Goal: Information Seeking & Learning: Learn about a topic

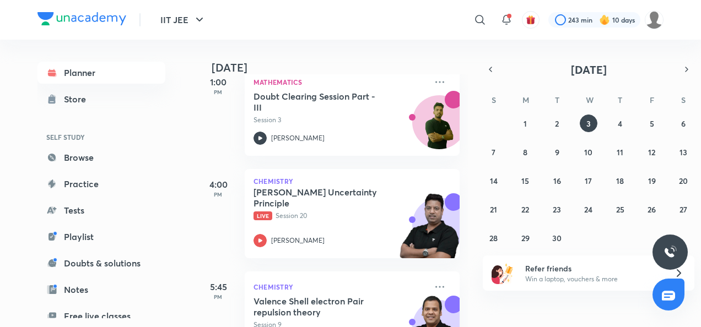
scroll to position [91, 0]
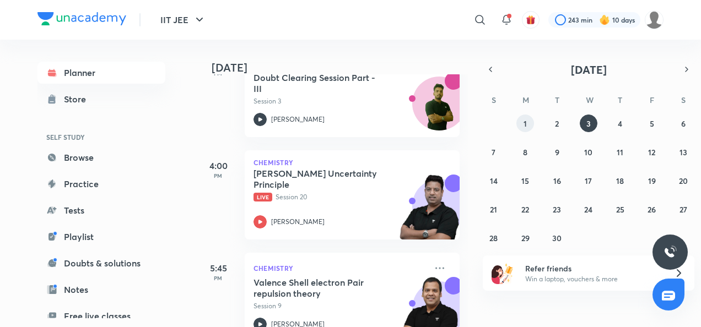
click at [525, 123] on abbr "1" at bounding box center [525, 123] width 3 height 10
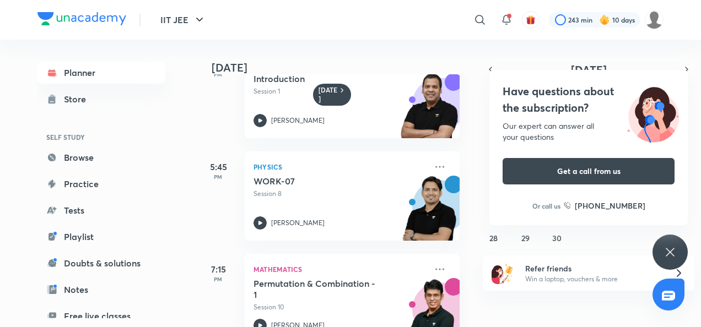
scroll to position [277, 0]
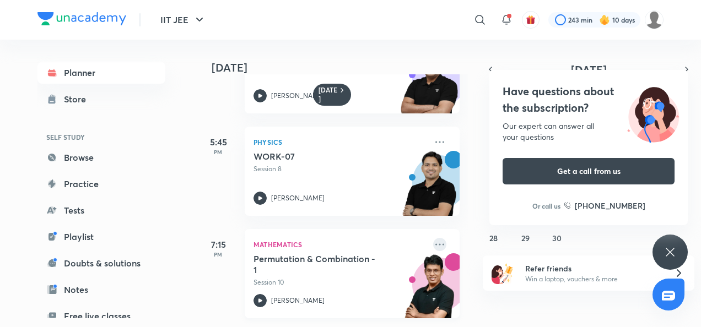
click at [433, 239] on icon at bounding box center [439, 244] width 13 height 13
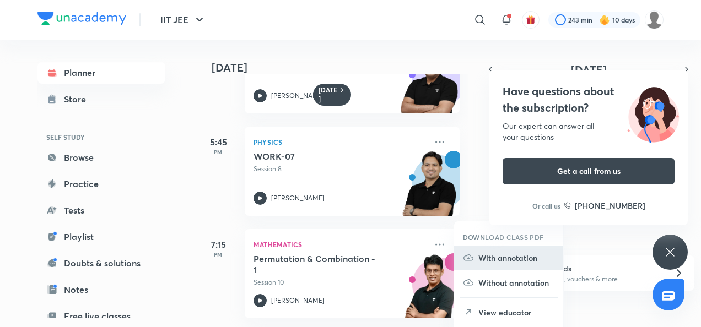
click at [505, 258] on p "With annotation" at bounding box center [516, 258] width 76 height 12
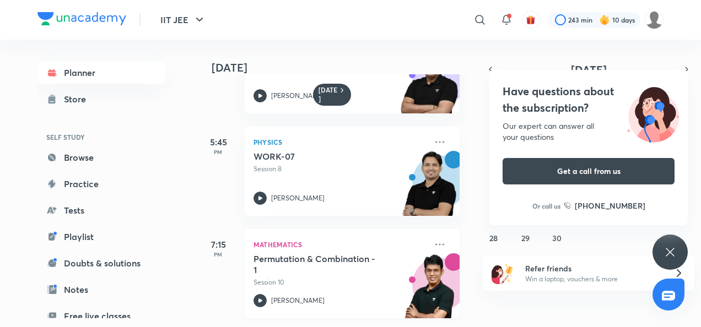
click at [273, 298] on div "[PERSON_NAME]" at bounding box center [339, 300] width 173 height 13
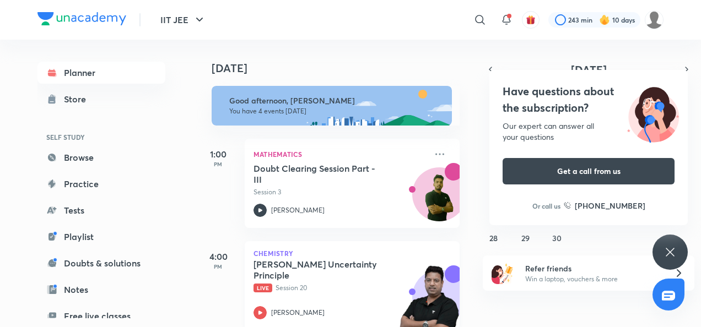
click at [267, 304] on div "[PERSON_NAME] Uncertainty Principle Live Session 20 [PERSON_NAME]" at bounding box center [339, 289] width 173 height 61
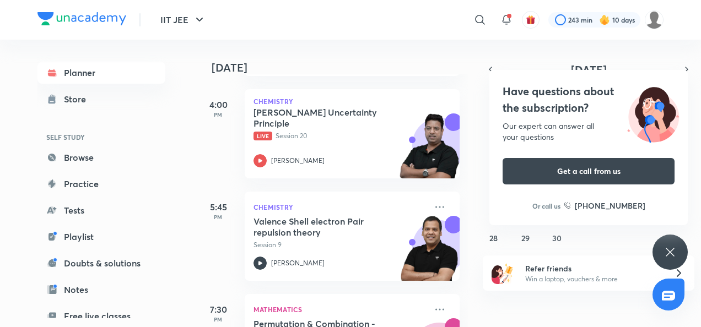
scroll to position [153, 0]
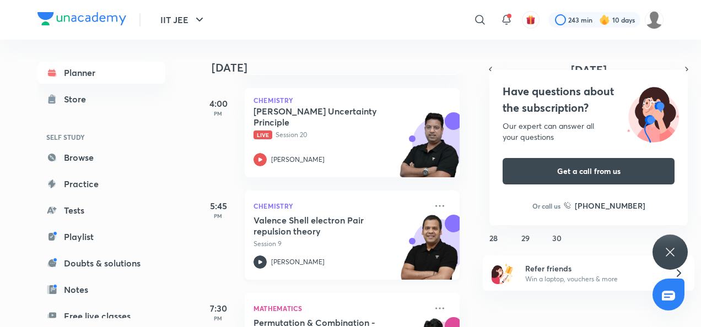
drag, startPoint x: 363, startPoint y: 153, endPoint x: 404, endPoint y: 192, distance: 57.7
click at [404, 192] on div "[DATE] Good afternoon, [PERSON_NAME] You have 4 events [DATE] 1:00 PM Mathemati…" at bounding box center [332, 184] width 272 height 288
drag, startPoint x: 404, startPoint y: 192, endPoint x: 429, endPoint y: 201, distance: 25.8
click at [433, 201] on icon at bounding box center [439, 205] width 13 height 13
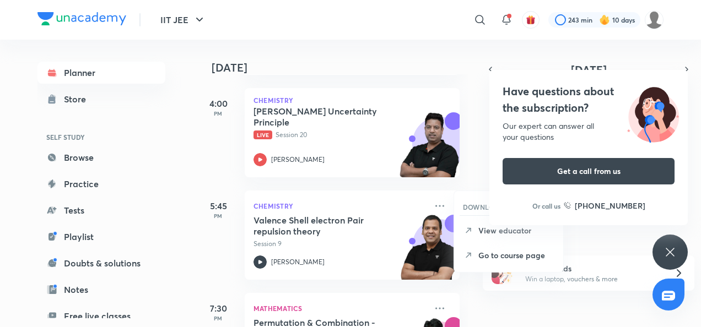
click at [676, 246] on icon at bounding box center [669, 252] width 13 height 13
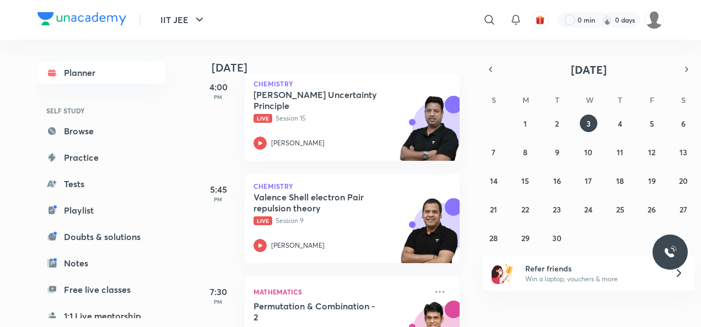
scroll to position [225, 0]
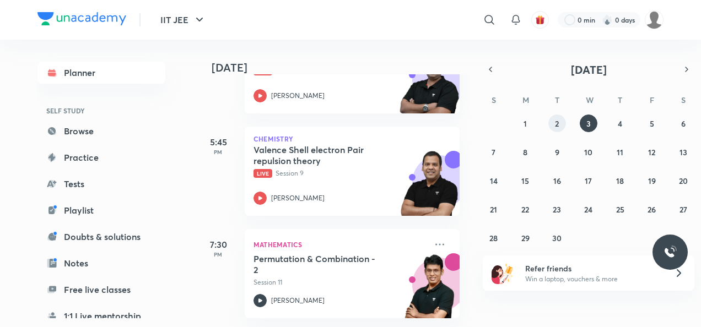
click at [553, 122] on button "2" at bounding box center [557, 124] width 18 height 18
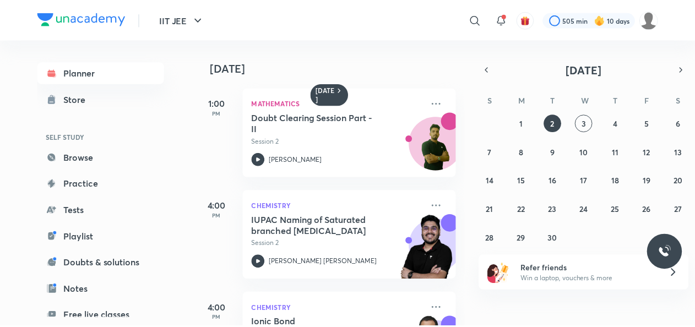
scroll to position [277, 0]
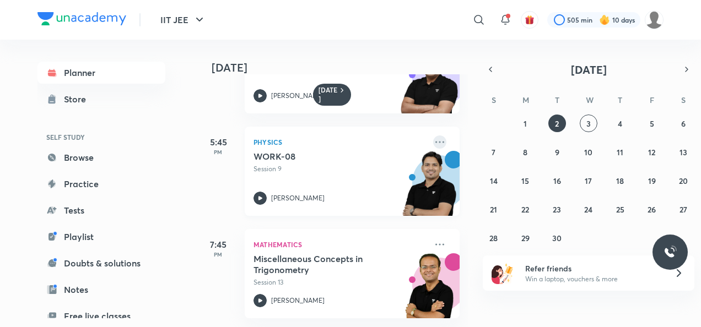
click at [433, 136] on icon at bounding box center [439, 142] width 13 height 13
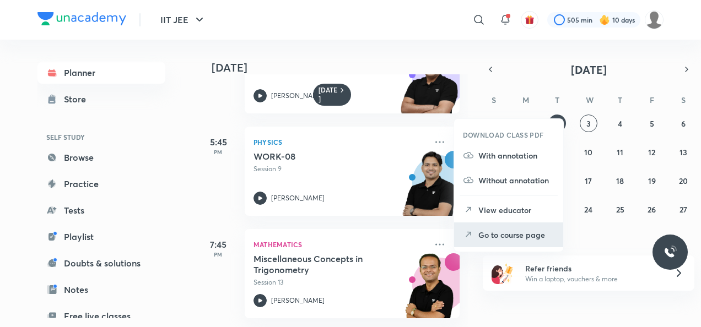
click at [510, 231] on p "Go to course page" at bounding box center [516, 235] width 76 height 12
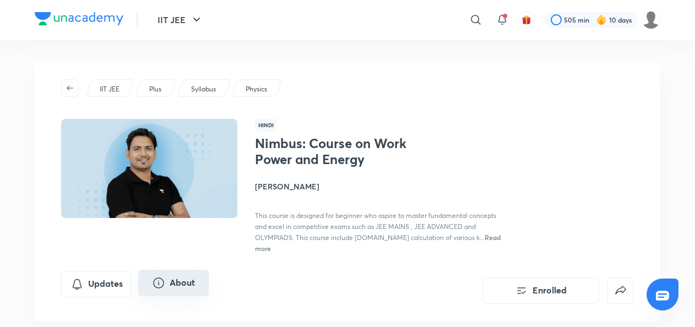
click at [201, 272] on button "About" at bounding box center [173, 283] width 71 height 26
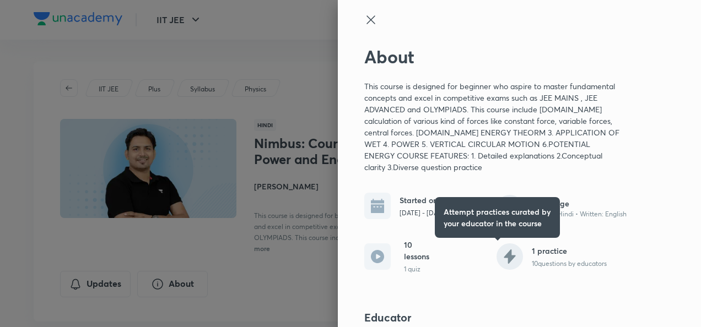
click at [352, 25] on div "About This course is designed for beginner who aspire to master fundamental con…" at bounding box center [519, 163] width 363 height 327
click at [348, 19] on div "About This course is designed for beginner who aspire to master fundamental con…" at bounding box center [519, 163] width 363 height 327
click at [357, 13] on div "About This course is designed for beginner who aspire to master fundamental con…" at bounding box center [519, 163] width 363 height 327
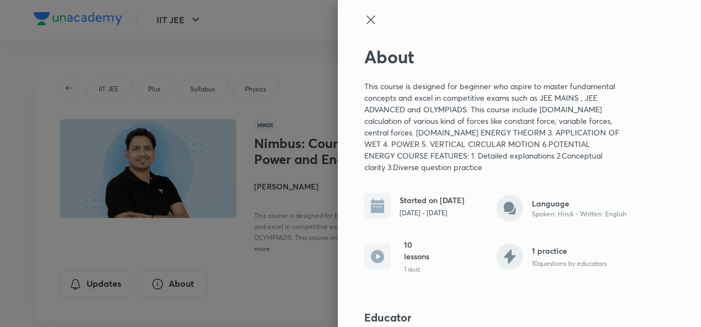
click at [364, 25] on icon at bounding box center [370, 19] width 13 height 13
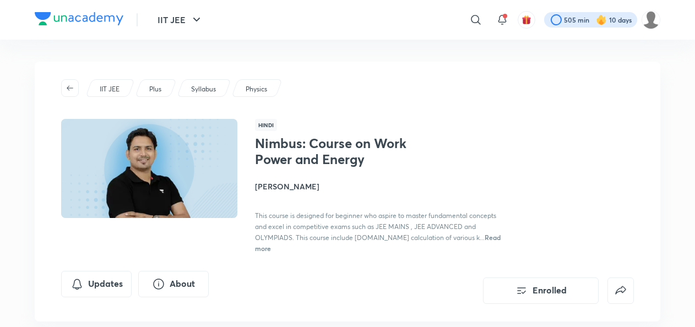
click at [566, 19] on div at bounding box center [590, 19] width 93 height 15
click at [602, 18] on img at bounding box center [601, 19] width 11 height 11
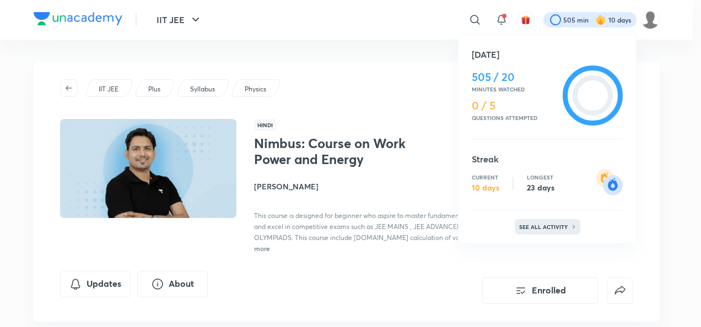
click at [558, 229] on p "See all activity" at bounding box center [544, 227] width 51 height 7
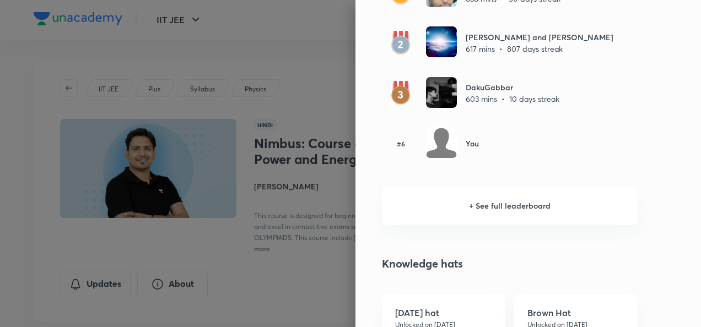
scroll to position [759, 0]
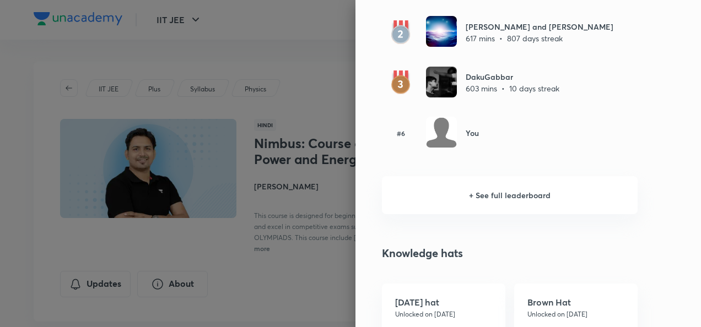
click at [575, 203] on h6 "+ See full leaderboard" at bounding box center [510, 195] width 256 height 38
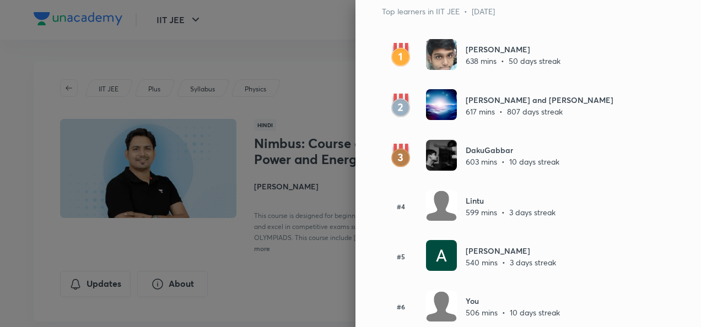
scroll to position [0, 0]
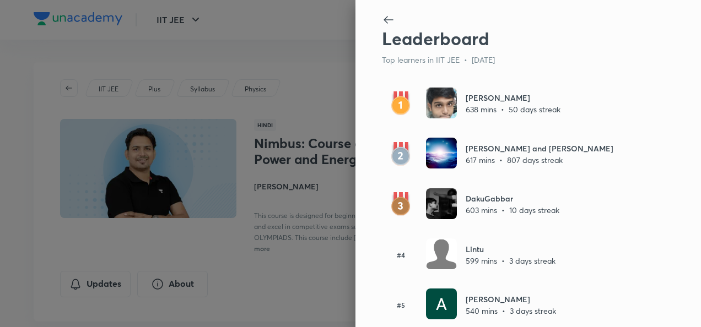
click at [382, 28] on h2 "Leaderboard" at bounding box center [510, 38] width 256 height 21
drag, startPoint x: 385, startPoint y: 22, endPoint x: 380, endPoint y: 23, distance: 5.6
click at [382, 23] on icon at bounding box center [388, 19] width 13 height 13
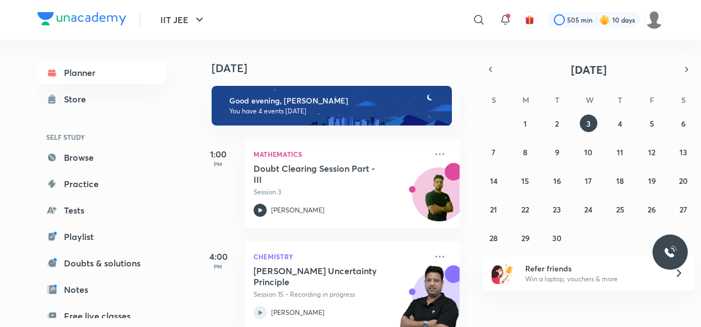
scroll to position [225, 0]
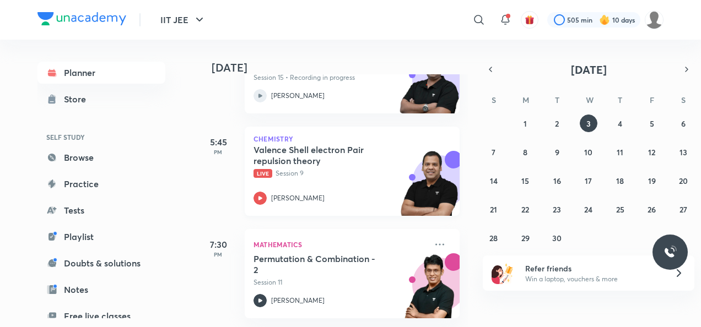
click at [263, 192] on icon at bounding box center [259, 198] width 13 height 13
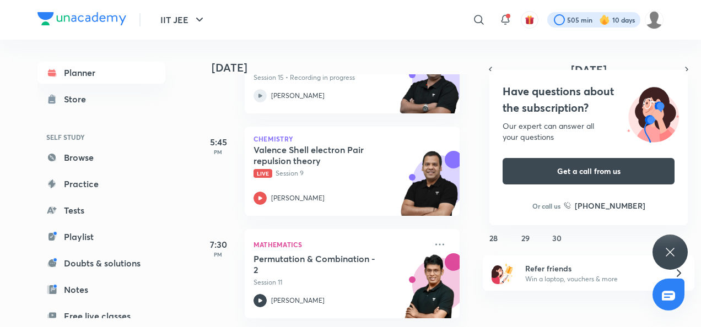
click at [619, 25] on div at bounding box center [593, 19] width 93 height 15
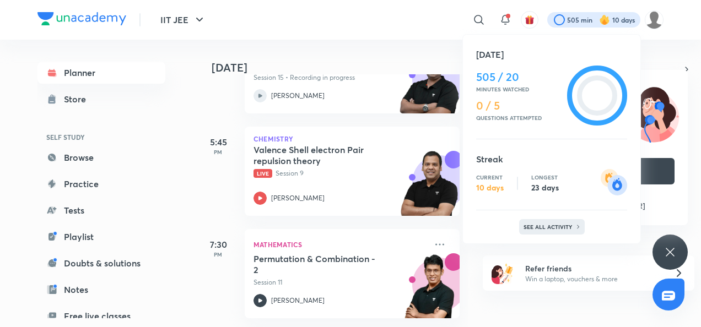
click at [574, 219] on div "See all activity" at bounding box center [552, 226] width 66 height 15
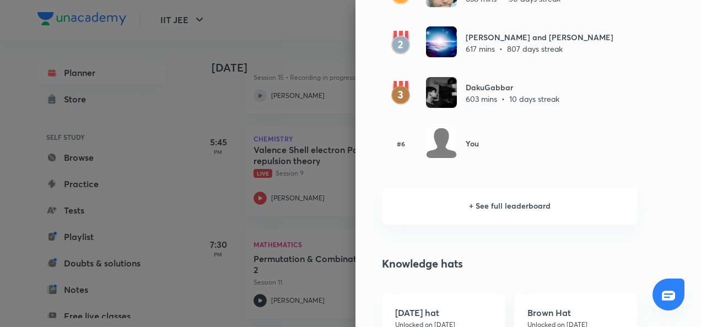
scroll to position [653, 0]
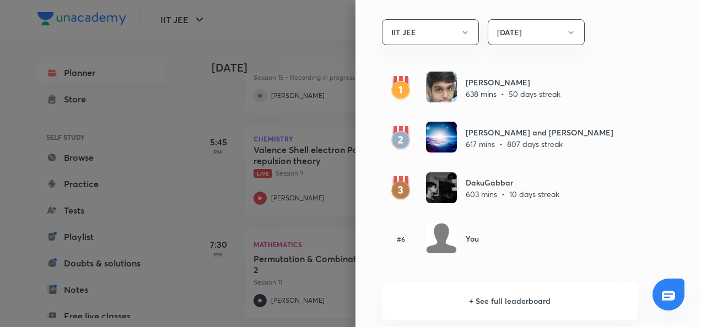
click at [521, 296] on h6 "+ See full leaderboard" at bounding box center [510, 301] width 256 height 38
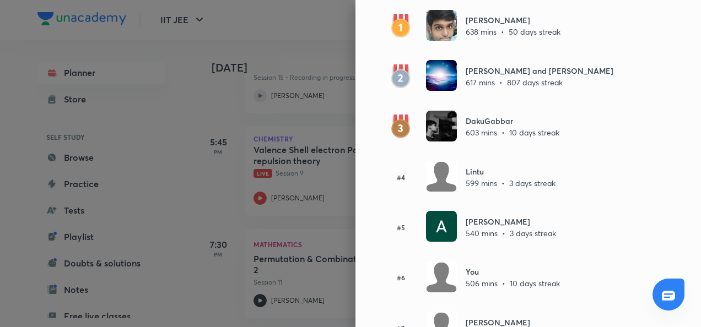
scroll to position [67, 0]
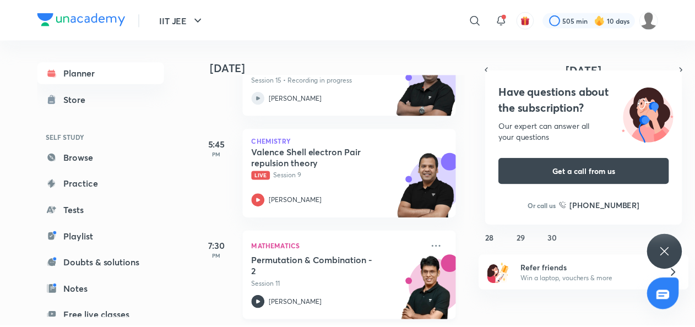
scroll to position [214, 0]
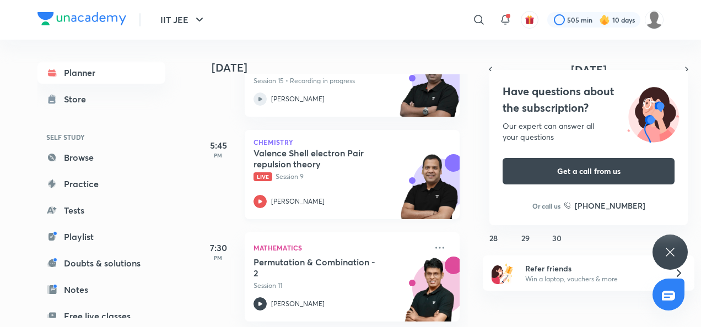
click at [268, 199] on div "[PERSON_NAME]" at bounding box center [339, 201] width 173 height 13
click at [678, 250] on div "Have questions about the subscription? Our expert can answer all your questions…" at bounding box center [669, 252] width 35 height 35
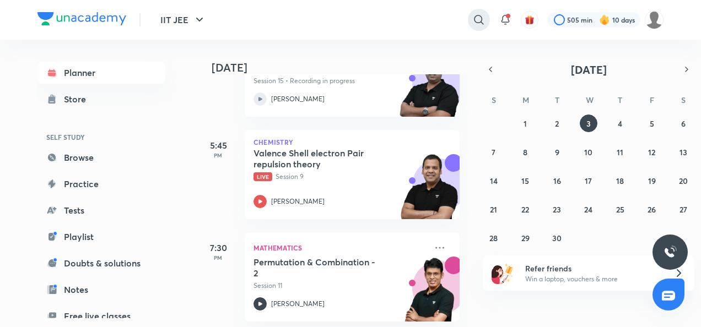
click at [475, 23] on icon at bounding box center [478, 19] width 13 height 13
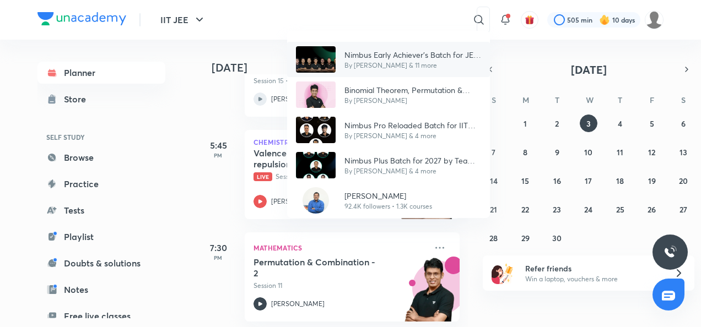
click at [422, 52] on p "Nimbus Early Achiever’s Batch for JEE Main and Advanced 2027" at bounding box center [412, 55] width 137 height 12
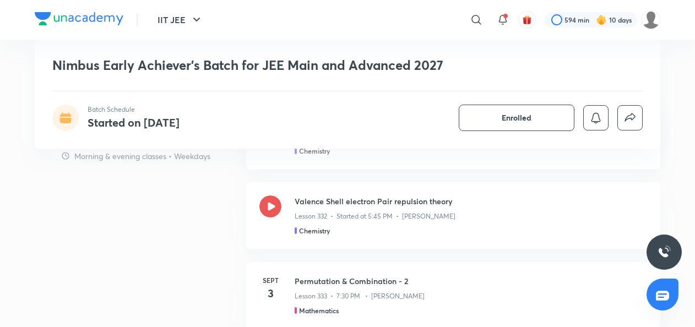
scroll to position [725, 0]
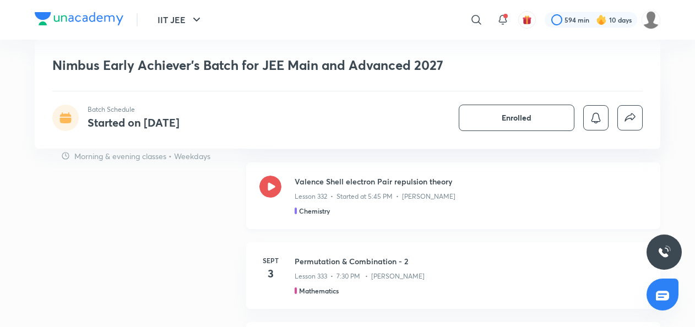
click at [275, 179] on icon at bounding box center [271, 187] width 22 height 22
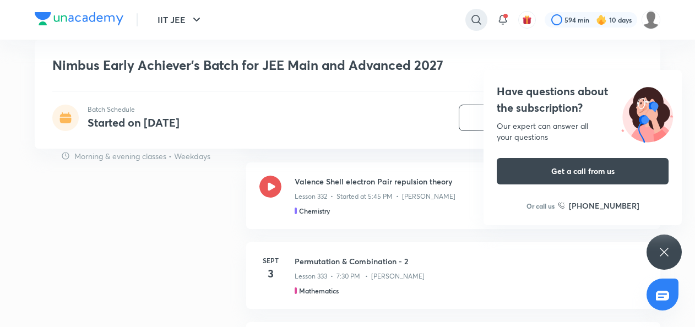
click at [476, 13] on icon at bounding box center [476, 19] width 13 height 13
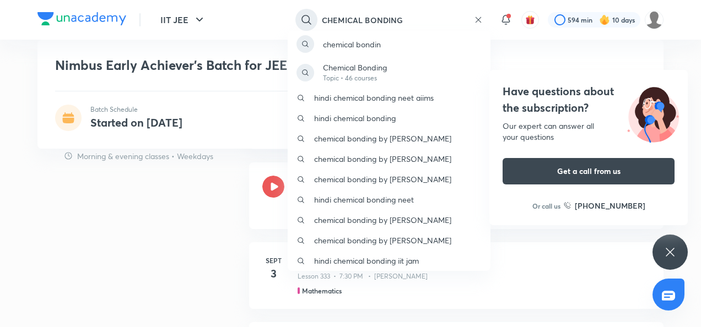
type input "CHEMICAL BONDING"
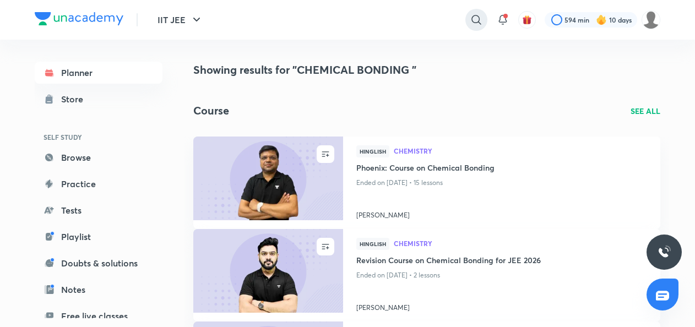
click at [480, 28] on div at bounding box center [477, 20] width 22 height 22
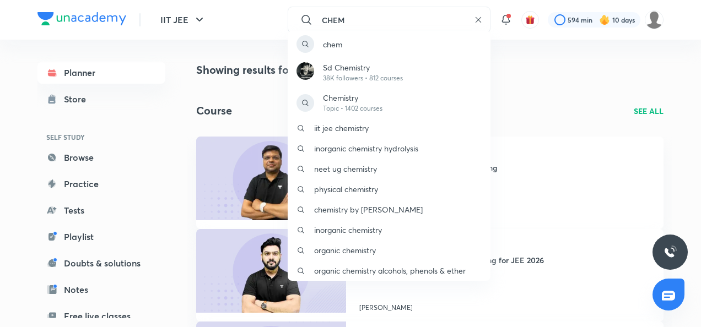
type input "CHEM"
click at [594, 93] on div "chem Sd Chemistry 38K followers • 812 courses Chemistry Topic • 1402 courses ii…" at bounding box center [350, 163] width 701 height 327
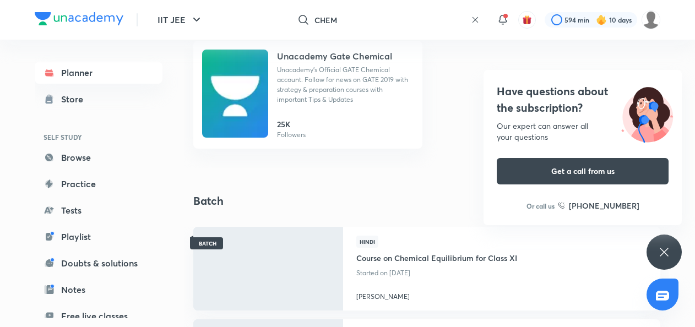
scroll to position [807, 0]
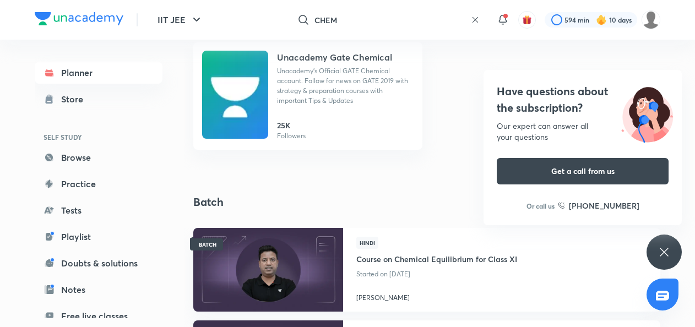
click at [661, 248] on icon at bounding box center [664, 252] width 13 height 13
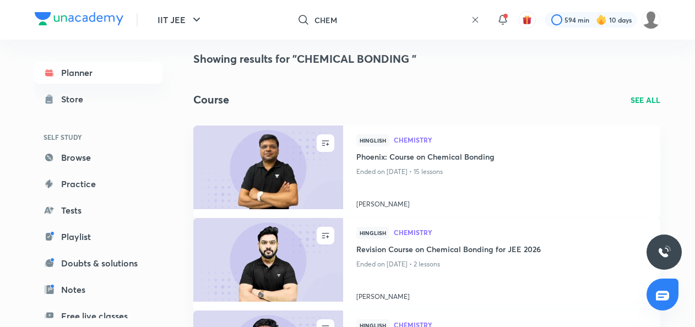
scroll to position [0, 0]
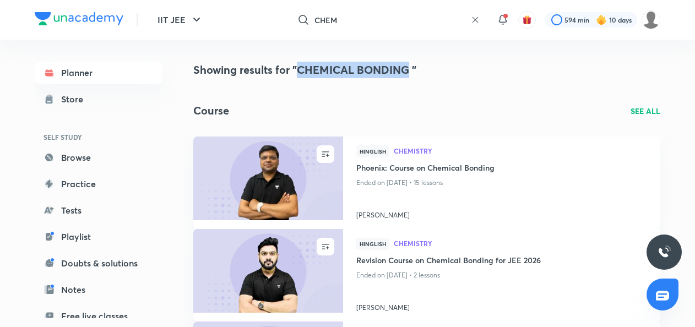
drag, startPoint x: 299, startPoint y: 67, endPoint x: 407, endPoint y: 67, distance: 108.0
click at [407, 67] on h4 "Showing results for "CHEMICAL BONDING "" at bounding box center [426, 70] width 467 height 17
copy h4 "CHEMICAL BONDING"
click at [480, 20] on div "CHEM ​" at bounding box center [386, 20] width 203 height 26
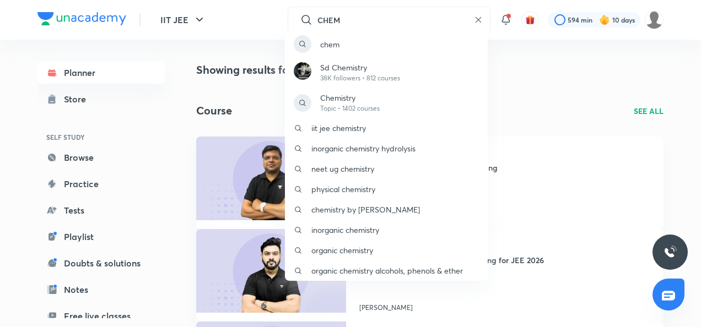
click at [478, 19] on div "chem Sd Chemistry 38K followers • 812 courses Chemistry Topic • 1402 courses ii…" at bounding box center [350, 163] width 701 height 327
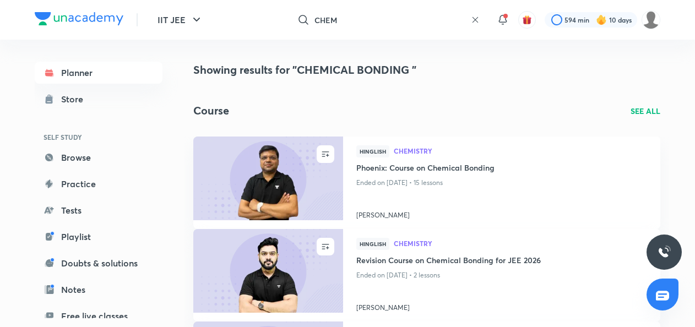
click at [478, 19] on icon at bounding box center [475, 19] width 9 height 9
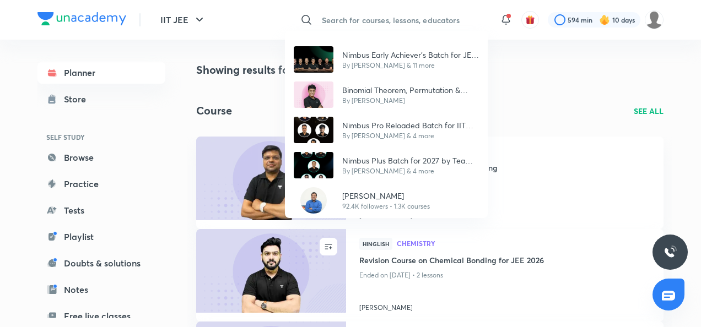
paste input "CHEMICAL BONDING"
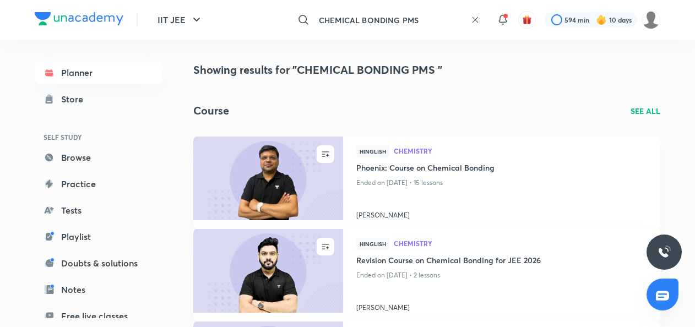
click at [427, 17] on input "CHEMICAL BONDING PMS" at bounding box center [391, 20] width 152 height 30
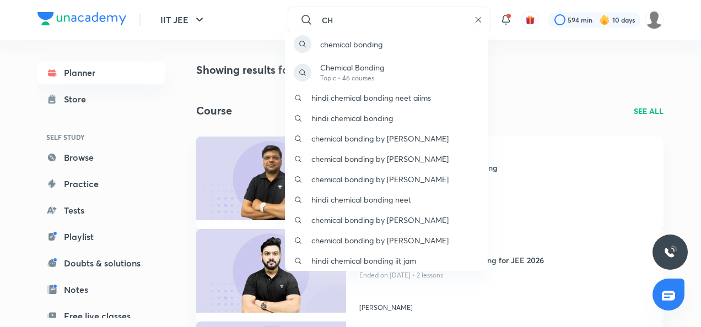
type input "C"
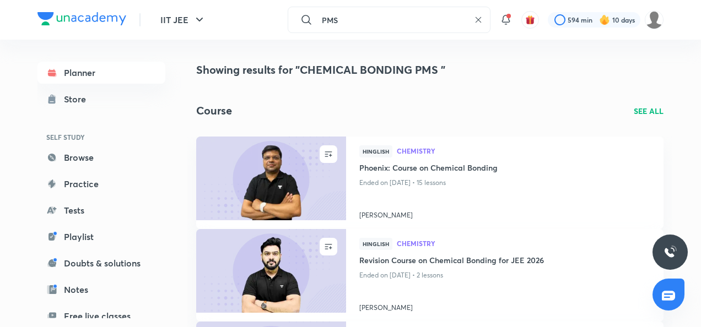
type input "PMS"
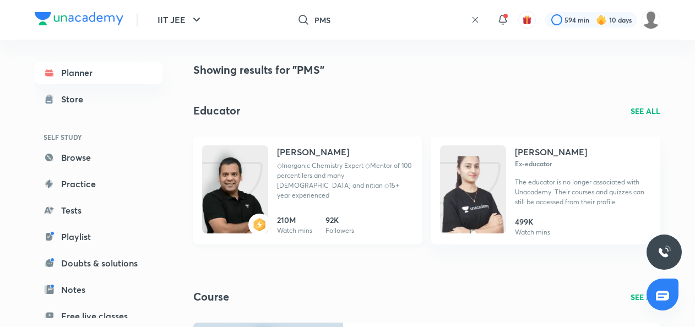
click at [353, 173] on p "◇Inorganic Chemistry Expert ◇Mentor of 100 percentilers and many iitians and ni…" at bounding box center [345, 181] width 137 height 40
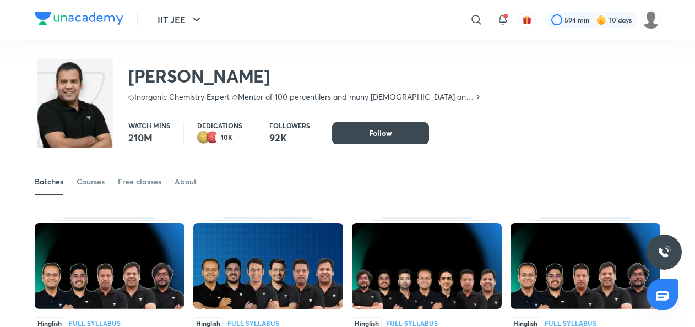
click at [417, 121] on div "Watch mins 210M Dedications 10K Followers 92K Follow Follow Follow" at bounding box center [348, 127] width 626 height 33
click at [419, 134] on button "Follow" at bounding box center [380, 133] width 97 height 22
click at [98, 181] on div "Courses" at bounding box center [91, 181] width 28 height 11
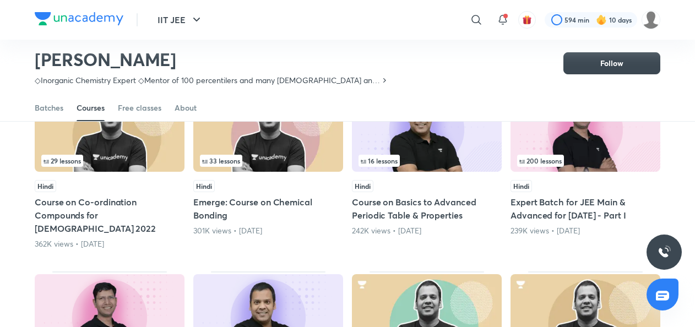
scroll to position [103, 0]
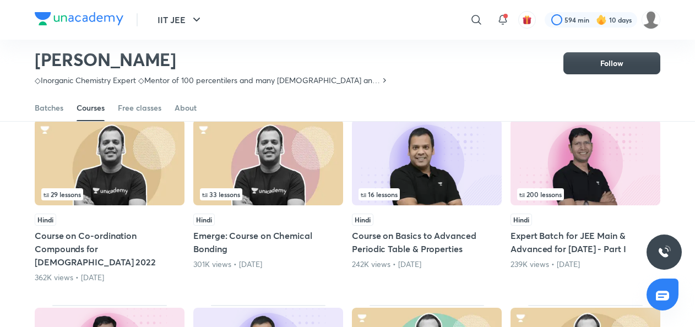
click at [236, 90] on div "Piyush Maheshwari ◇Inorganic Chemistry Expert ◇Mentor of 100 percentilers and m…" at bounding box center [348, 59] width 626 height 72
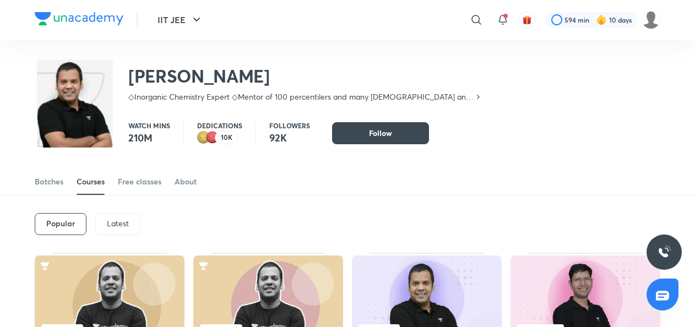
click at [132, 224] on div "Latest" at bounding box center [117, 224] width 45 height 22
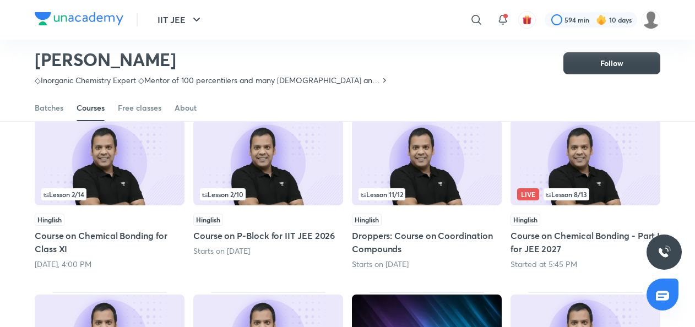
scroll to position [177, 0]
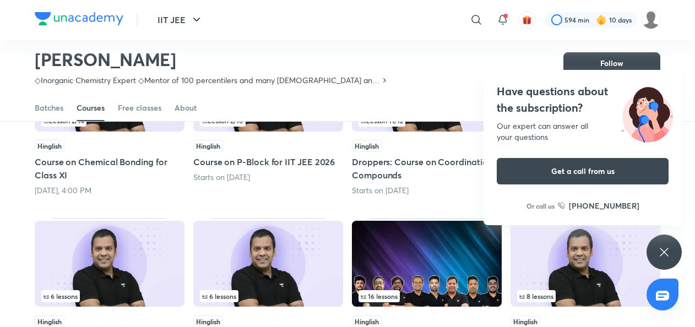
click at [668, 236] on div "Have questions about the subscription? Our expert can answer all your questions…" at bounding box center [664, 252] width 35 height 35
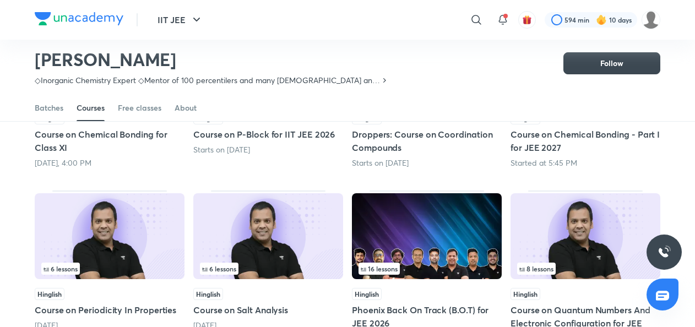
scroll to position [196, 0]
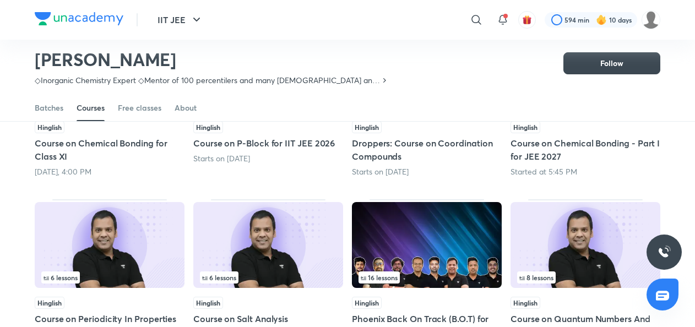
click at [608, 142] on h5 "Course on Chemical Bonding - Part I for JEE 2027" at bounding box center [586, 150] width 150 height 26
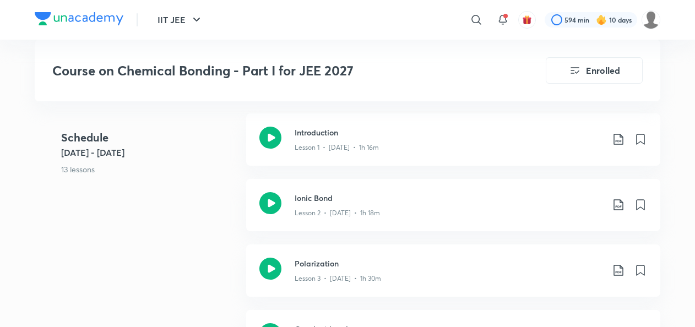
scroll to position [574, 0]
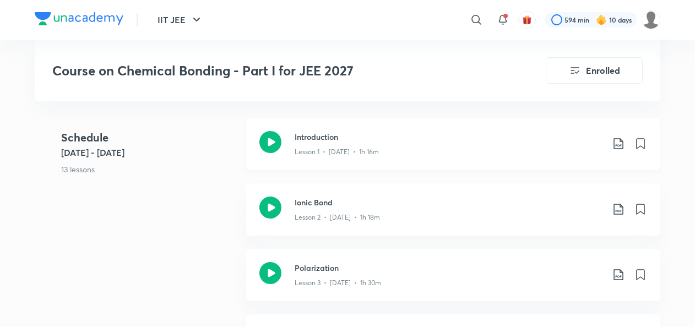
click at [619, 144] on icon at bounding box center [618, 143] width 9 height 11
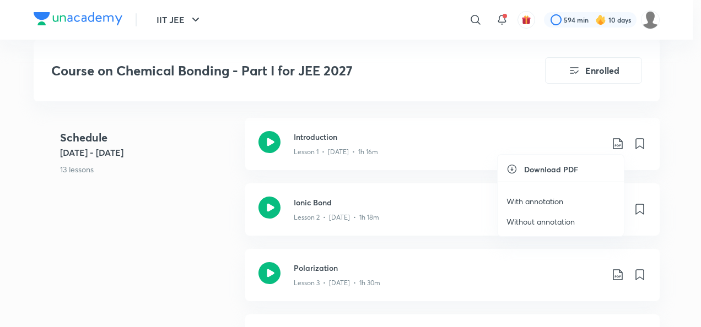
click at [537, 196] on p "With annotation" at bounding box center [534, 202] width 57 height 12
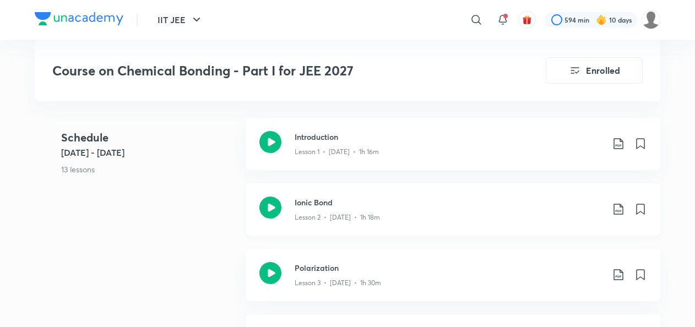
click at [620, 204] on icon at bounding box center [618, 209] width 9 height 11
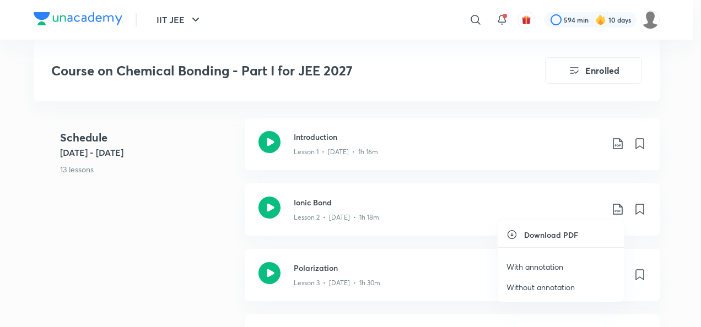
click at [548, 265] on p "With annotation" at bounding box center [534, 267] width 57 height 12
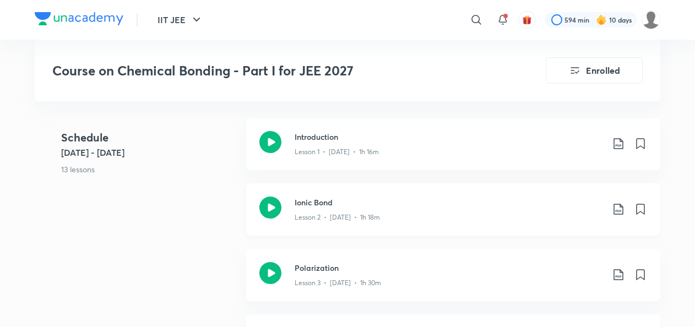
click at [276, 211] on icon at bounding box center [271, 208] width 22 height 22
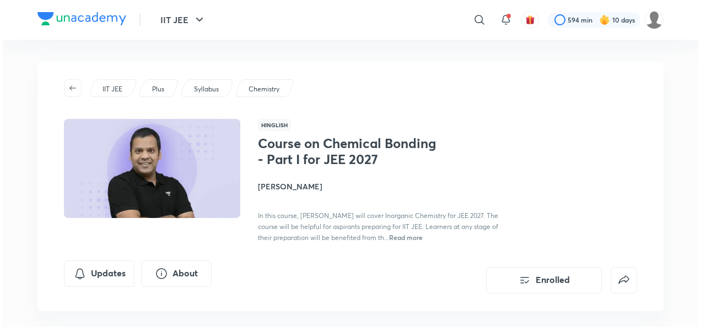
scroll to position [287, 0]
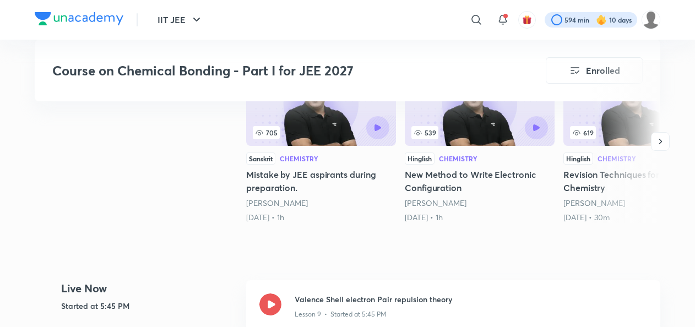
click at [586, 20] on div at bounding box center [591, 19] width 93 height 15
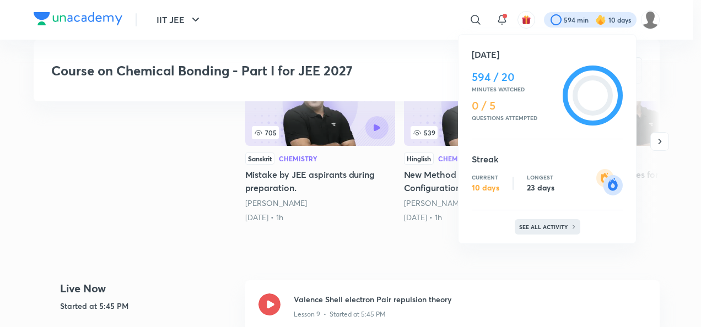
click at [548, 222] on div "See all activity" at bounding box center [548, 226] width 66 height 15
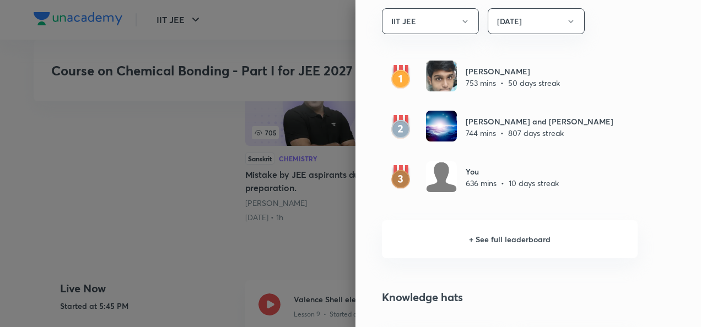
scroll to position [672, 0]
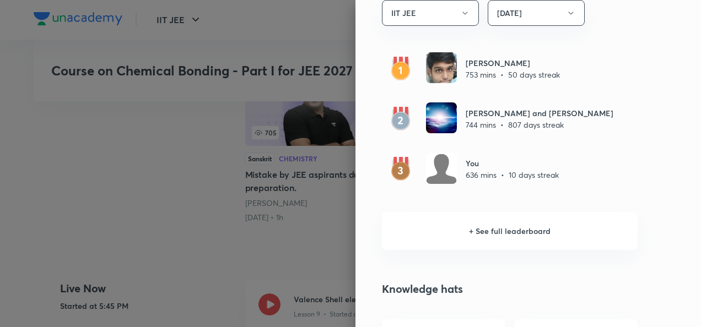
click at [496, 237] on h6 "+ See full leaderboard" at bounding box center [510, 231] width 256 height 38
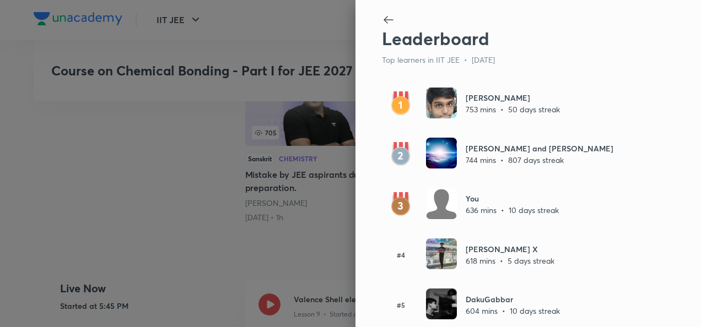
drag, startPoint x: 686, startPoint y: 152, endPoint x: 691, endPoint y: 149, distance: 6.2
click at [691, 149] on div "Leaderboard Top learners in IIT JEE • Today Sayan Kundu 753 mins • 50 days stre…" at bounding box center [528, 163] width 346 height 327
drag, startPoint x: 691, startPoint y: 149, endPoint x: 697, endPoint y: 190, distance: 41.7
click at [697, 190] on div "Leaderboard Top learners in IIT JEE • Today Sayan Kundu 753 mins • 50 days stre…" at bounding box center [528, 163] width 346 height 327
drag, startPoint x: 697, startPoint y: 190, endPoint x: 555, endPoint y: 76, distance: 181.8
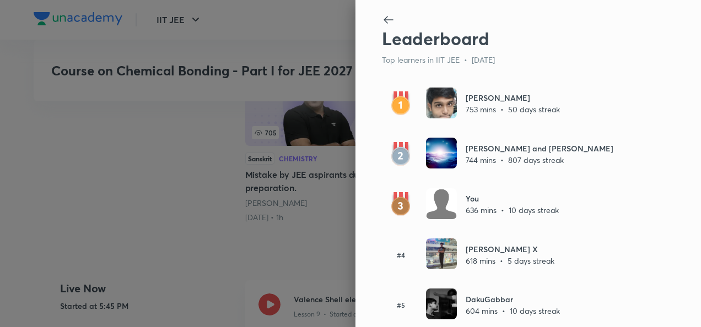
click at [555, 76] on div "Leaderboard Top learners in IIT JEE • Today Sayan Kundu 753 mins • 50 days stre…" at bounding box center [528, 163] width 346 height 327
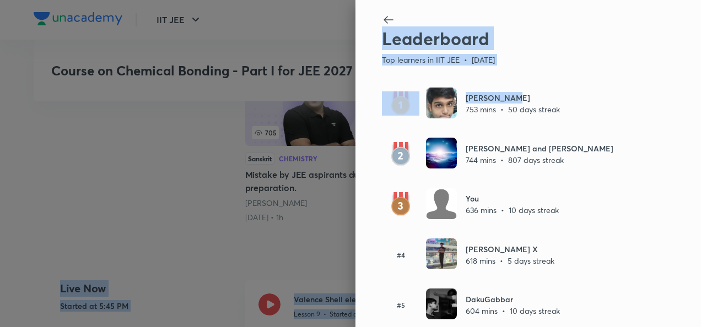
drag, startPoint x: 665, startPoint y: 84, endPoint x: 700, endPoint y: 138, distance: 64.5
click at [576, 17] on div at bounding box center [510, 20] width 256 height 15
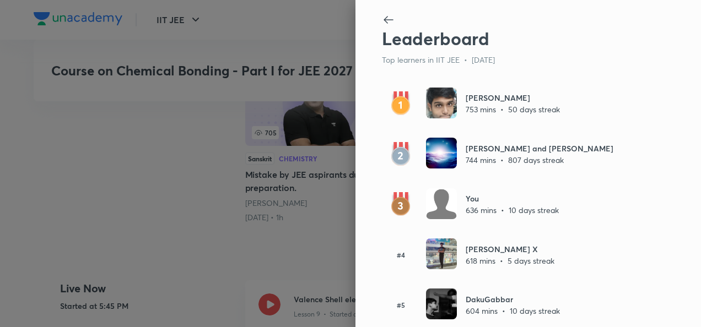
click at [311, 118] on div at bounding box center [350, 163] width 701 height 327
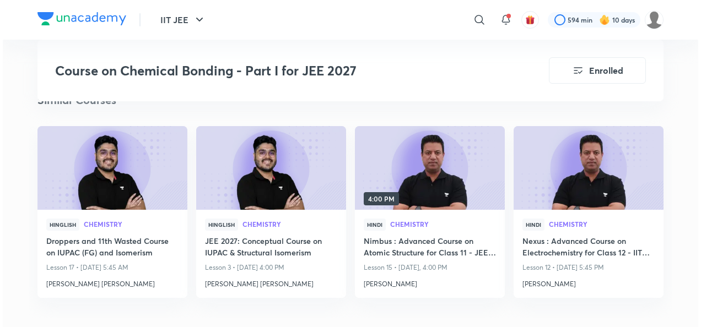
scroll to position [1510, 0]
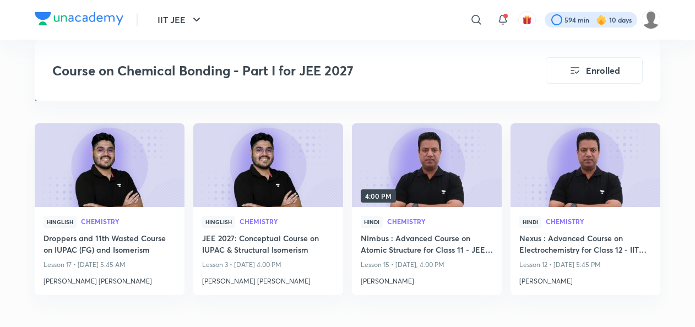
click at [584, 22] on div at bounding box center [591, 19] width 93 height 15
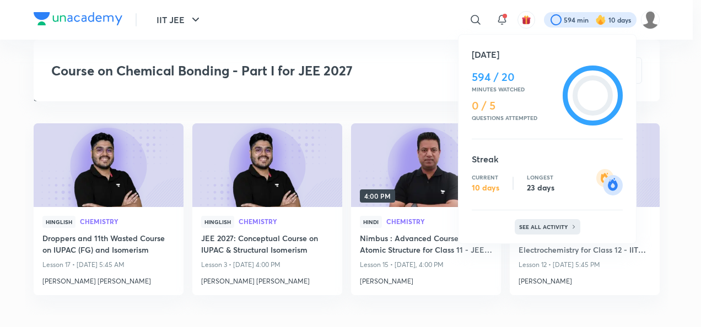
click at [524, 229] on p "See all activity" at bounding box center [544, 227] width 51 height 7
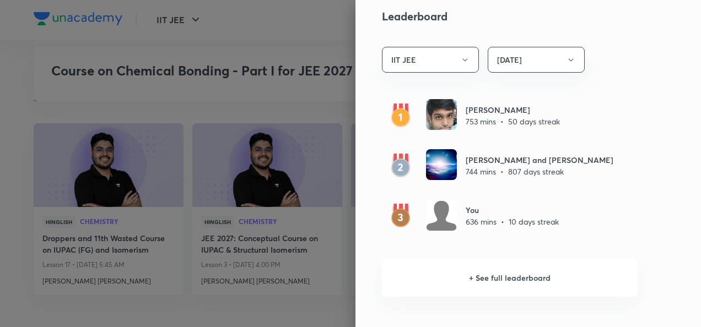
scroll to position [624, 0]
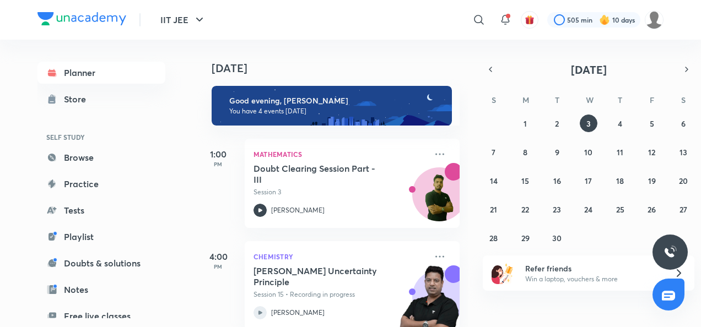
click at [633, 12] on div "505 min 10 days" at bounding box center [600, 19] width 125 height 19
click at [630, 17] on div at bounding box center [593, 19] width 93 height 15
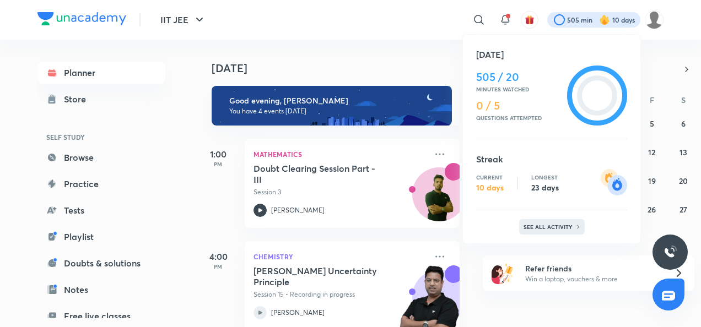
click at [572, 220] on div "See all activity" at bounding box center [552, 226] width 66 height 15
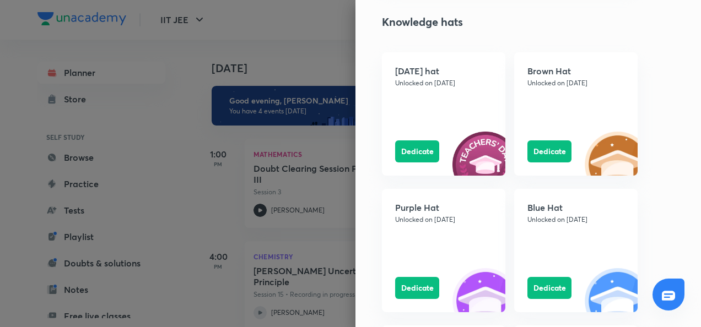
scroll to position [992, 0]
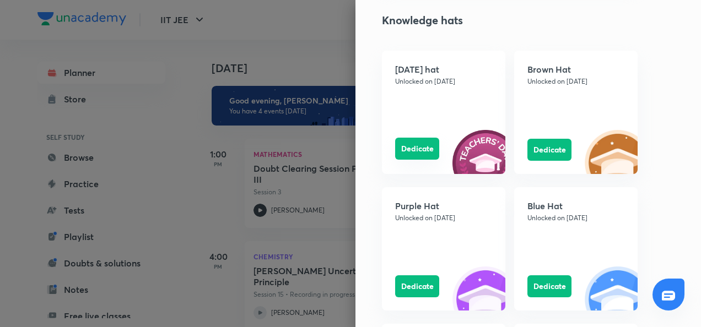
click at [400, 149] on button "Dedicate" at bounding box center [417, 149] width 44 height 22
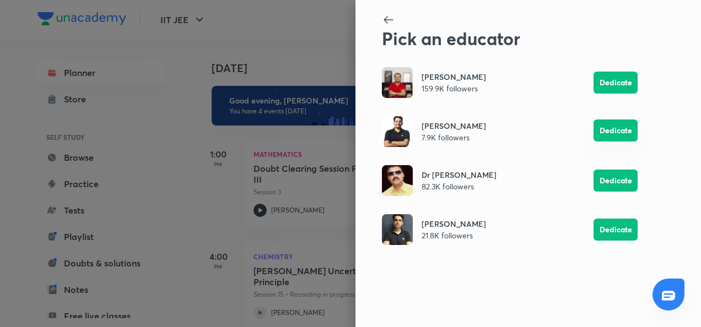
click at [608, 132] on button "Dedicate" at bounding box center [615, 131] width 44 height 22
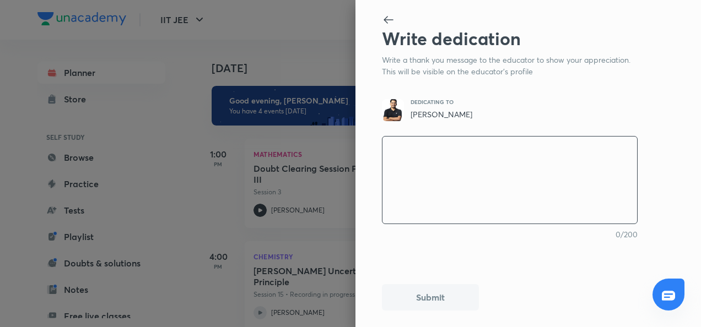
click at [581, 166] on textarea at bounding box center [509, 180] width 255 height 91
type textarea "s"
type textarea "x"
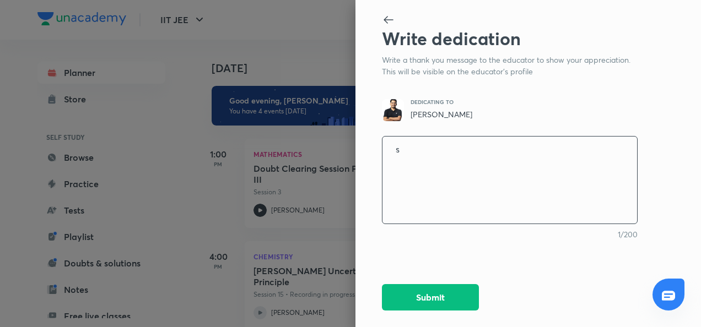
type textarea "sI"
type textarea "x"
type textarea "s"
type textarea "x"
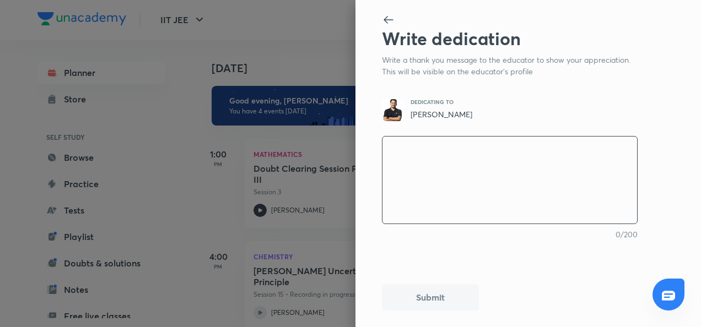
type textarea "s"
type textarea "x"
type textarea "S"
type textarea "x"
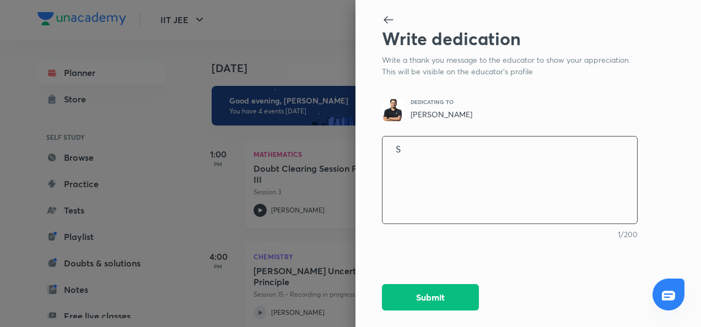
type textarea "SI"
type textarea "x"
type textarea "SIR"
type textarea "x"
type textarea "SI"
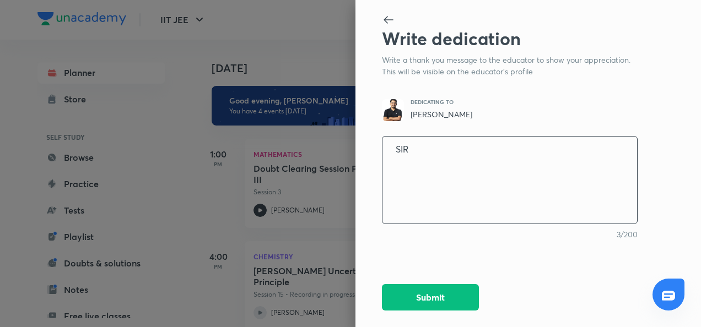
type textarea "x"
type textarea "S"
type textarea "x"
type textarea "SI"
type textarea "x"
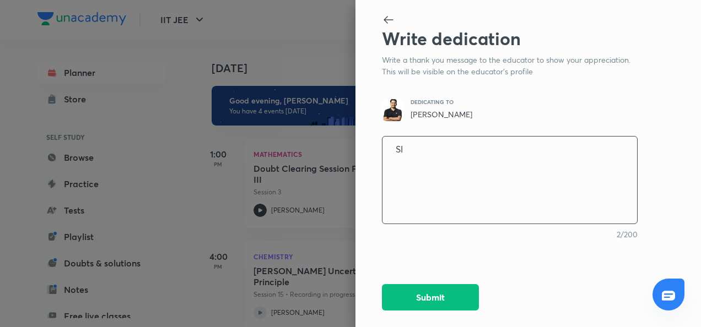
type textarea "S"
type textarea "x"
type textarea "Si"
type textarea "x"
type textarea "Sir"
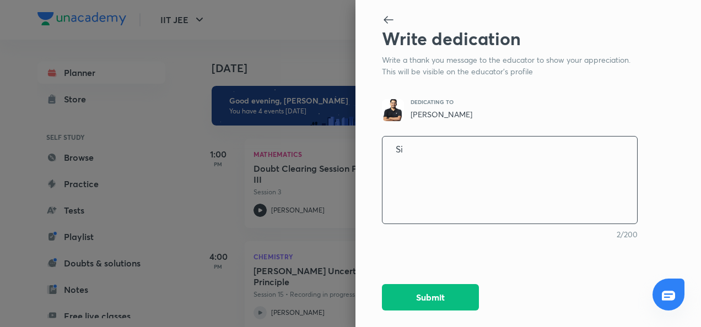
type textarea "x"
type textarea "Sir"
type textarea "x"
type textarea "Sir i"
type textarea "x"
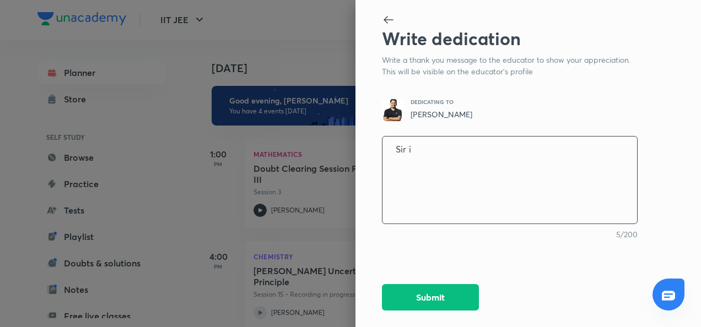
type textarea "Sir i"
type textarea "x"
type textarea "Sir i"
type textarea "x"
type textarea "Sir"
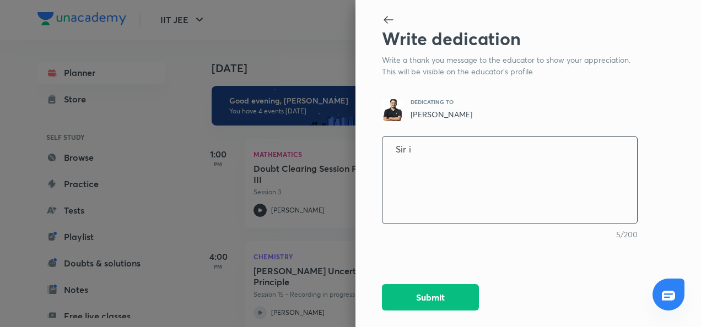
type textarea "x"
type textarea "Sir I"
type textarea "x"
type textarea "Sir I"
type textarea "x"
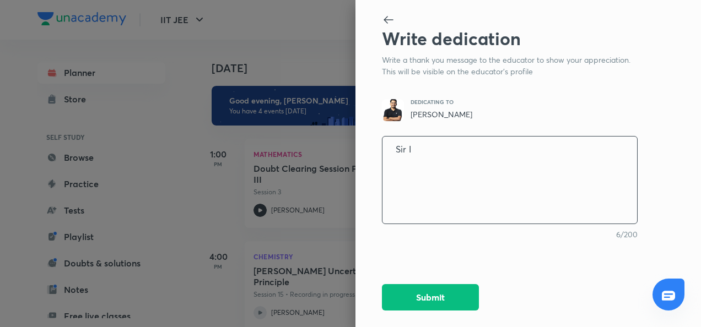
type textarea "Sir I A"
type textarea "x"
type textarea "Sir I AM"
type textarea "x"
type textarea "Sir I AM"
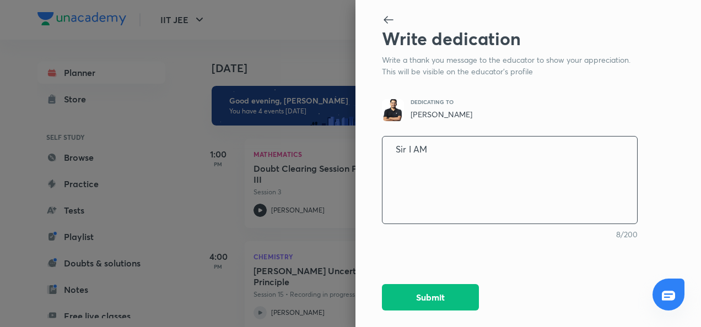
type textarea "x"
type textarea "Sir I AM T"
type textarea "x"
type textarea "Sir I AM"
type textarea "x"
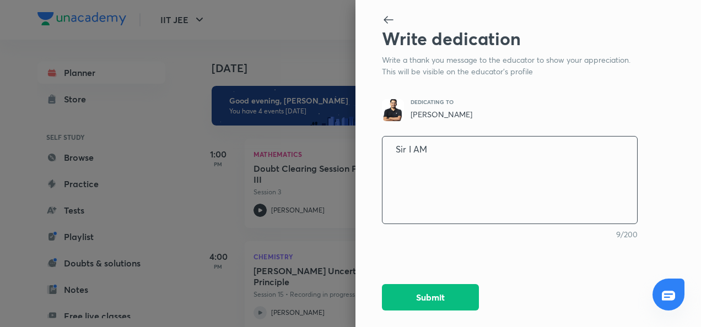
type textarea "Sir I AM"
type textarea "x"
type textarea "Sir I A"
type textarea "x"
type textarea "Sir I"
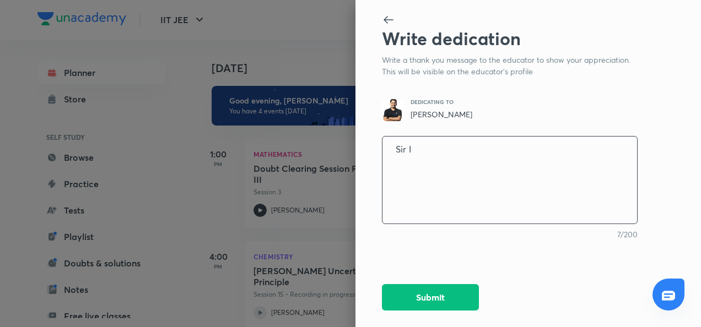
type textarea "x"
type textarea "Sir I a"
type textarea "x"
type textarea "Sir I a,"
type textarea "x"
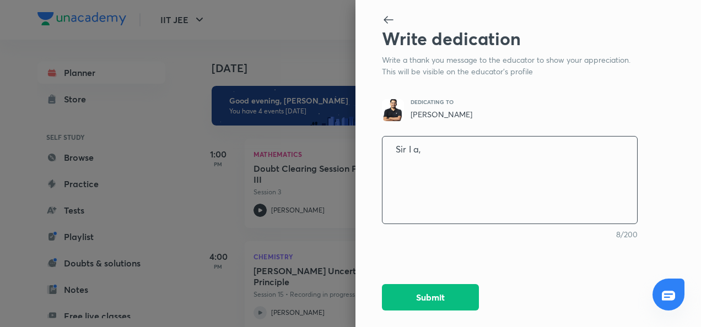
type textarea "Sir I a,"
type textarea "x"
type textarea "Sir I a,"
type textarea "x"
type textarea "Sir I a"
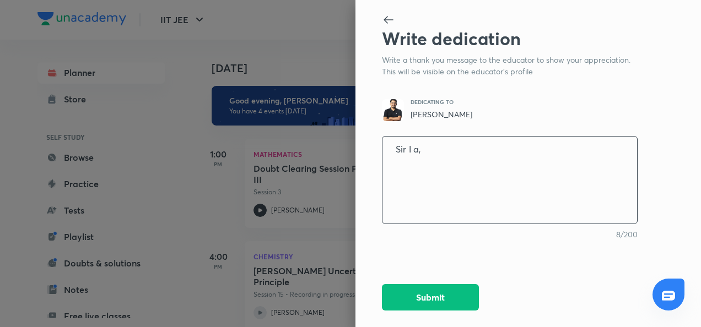
type textarea "x"
type textarea "Sir I am"
type textarea "x"
type textarea "Sir I am"
type textarea "x"
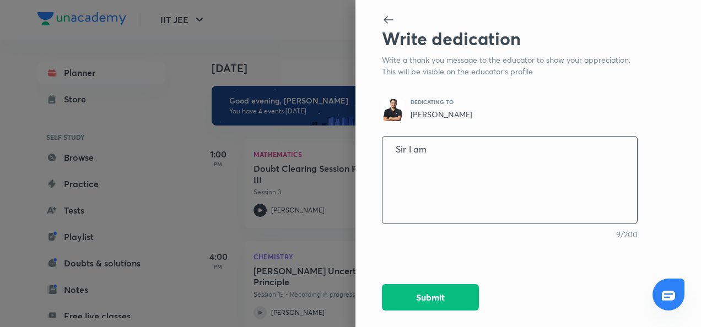
type textarea "Sir I am n"
type textarea "x"
type textarea "Sir I am no"
type textarea "x"
type textarea "Sir I am not"
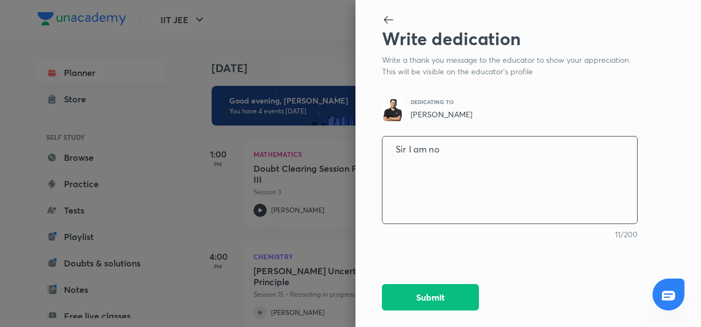
type textarea "x"
type textarea "Sir I am not"
type textarea "x"
type textarea "Sir I am not t"
type textarea "x"
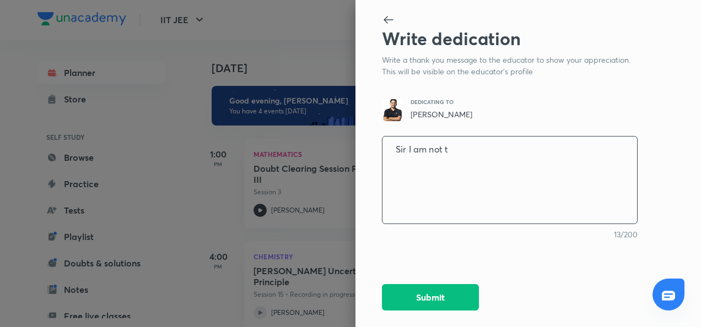
type textarea "Sir I am not th"
type textarea "x"
type textarea "Sir I am not the"
type textarea "x"
type textarea "Sir I am not the"
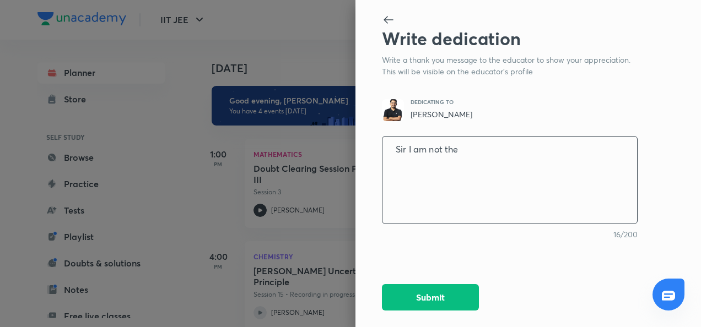
type textarea "x"
type textarea "Sir I am not the b"
type textarea "x"
type textarea "Sir I am not the be"
type textarea "x"
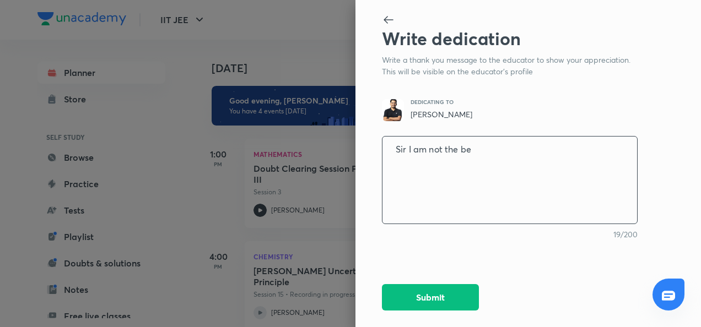
type textarea "Sir I am not the bes"
type textarea "x"
type textarea "Sir I am not the best"
type textarea "x"
type textarea "Sir I am not the best"
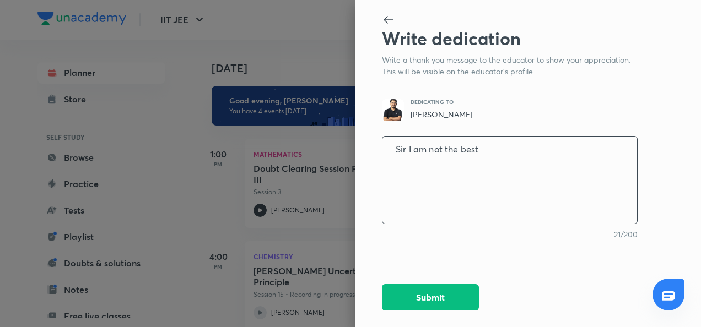
type textarea "x"
type textarea "Sir I am not the best s"
type textarea "x"
type textarea "Sir I am not the best st"
type textarea "x"
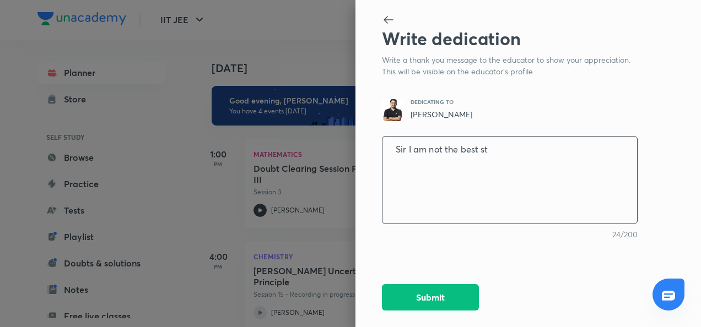
type textarea "Sir I am not the best stu"
type textarea "x"
type textarea "Sir I am not the best stud"
type textarea "x"
type textarea "Sir I am not the best stude"
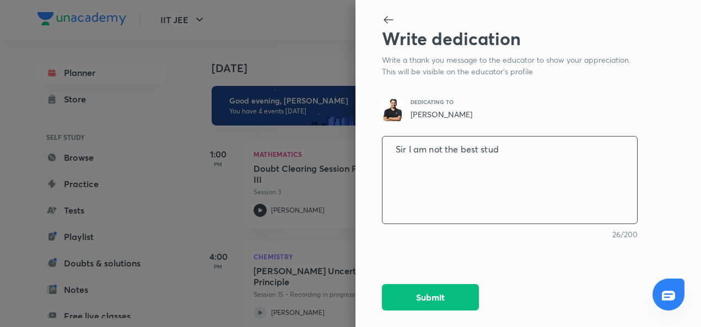
type textarea "x"
type textarea "Sir I am not the best studen"
type textarea "x"
type textarea "Sir I am not the best student"
type textarea "x"
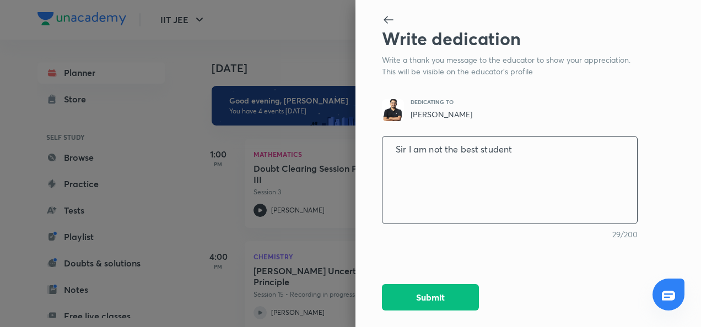
type textarea "Sir I am not the best student"
type textarea "x"
type textarea "Sir I am not the best student ,"
type textarea "x"
type textarea "Sir I am not the best student ,"
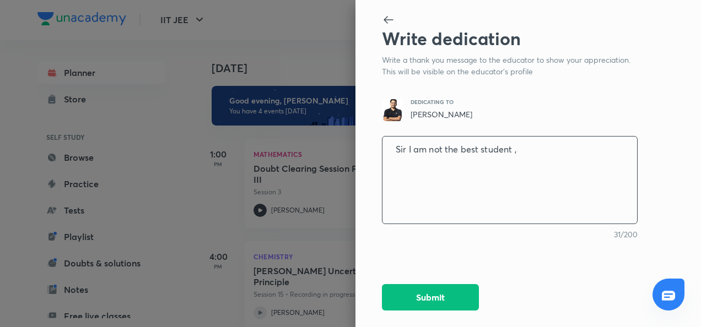
type textarea "x"
type textarea "Sir I am not the best student , w"
type textarea "x"
type textarea "Sir I am not the best student , wh"
type textarea "x"
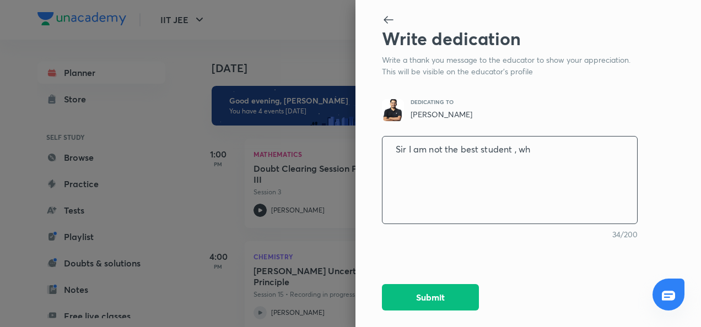
type textarea "Sir I am not the best student , who"
type textarea "x"
type textarea "Sir I am not the best student , who"
type textarea "x"
type textarea "Sir I am not the best student , who c"
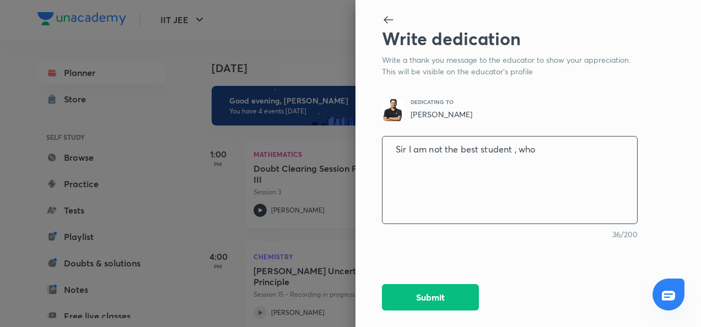
type textarea "x"
type textarea "Sir I am not the best student , who ca"
type textarea "x"
type textarea "Sir I am not the best student , who can"
type textarea "x"
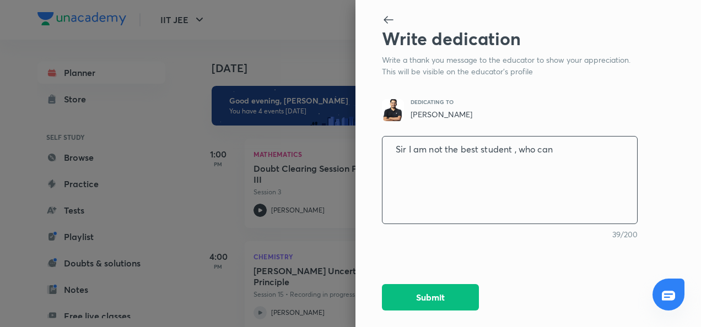
type textarea "Sir I am not the best student , who can"
type textarea "x"
type textarea "Sir I am not the best student , who can a"
type textarea "x"
type textarea "Sir I am not the best student , who can ac"
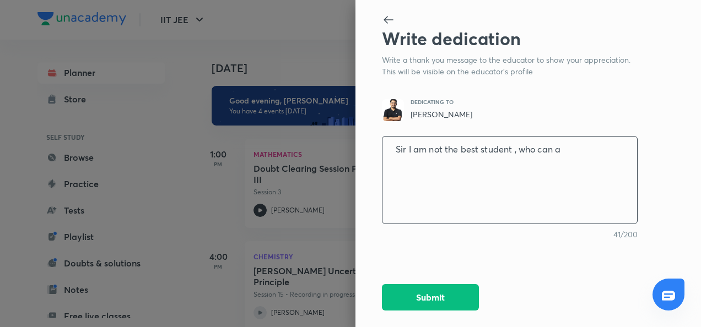
type textarea "x"
type textarea "Sir I am not the best student , who can acn"
type textarea "x"
type textarea "Sir I am not the best student , who can acns"
type textarea "x"
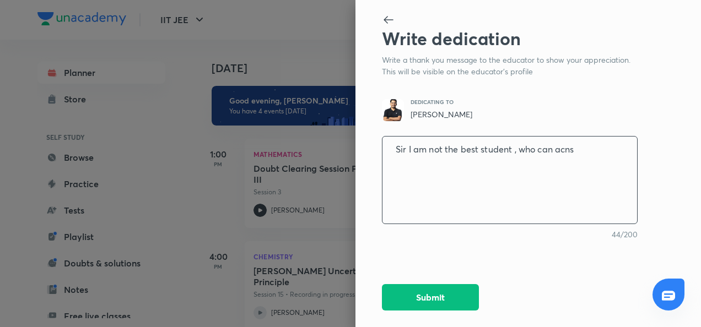
type textarea "Sir I am not the best student , who can acnse"
type textarea "x"
type textarea "Sir I am not the best student , who can acnser"
type textarea "x"
type textarea "Sir I am not the best student , who can acnser"
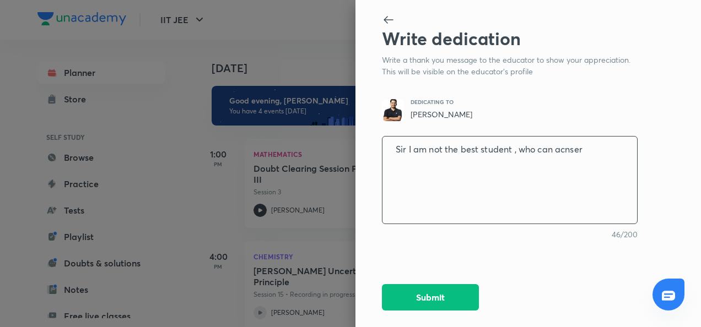
type textarea "x"
type textarea "Sir I am not the best student , who can acnser"
type textarea "x"
type textarea "Sir I am not the best student , who can acnse"
type textarea "x"
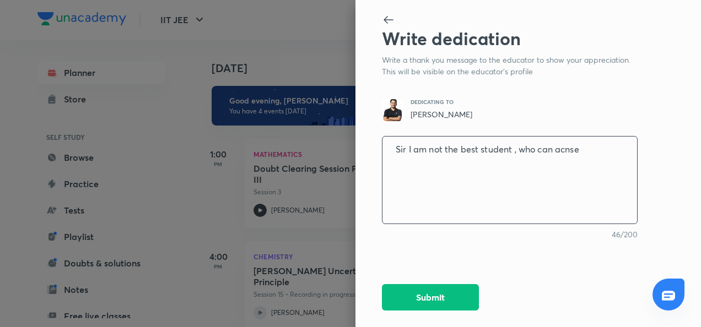
type textarea "Sir I am not the best student , who can acns"
type textarea "x"
type textarea "Sir I am not the best student , who can acn"
type textarea "x"
type textarea "Sir I am not the best student , who can ac"
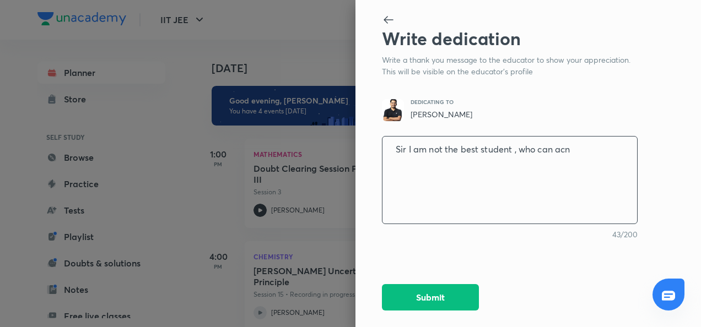
type textarea "x"
type textarea "Sir I am not the best student , who can a"
type textarea "x"
type textarea "Sir I am not the best student , who can am"
type textarea "x"
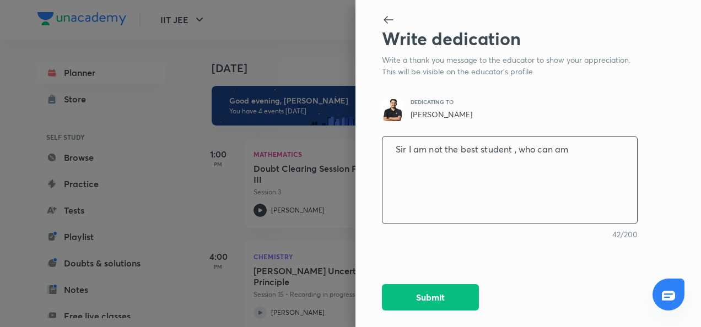
type textarea "Sir I am not the best student , who can a"
type textarea "x"
type textarea "Sir I am not the best student , who can an"
type textarea "x"
type textarea "Sir I am not the best student , who can ans"
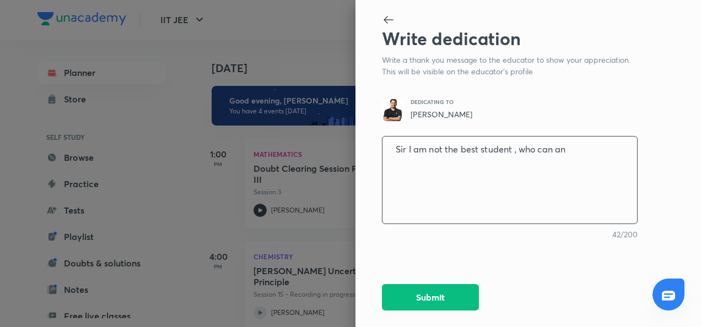
type textarea "x"
type textarea "Sir I am not the best student , who can answ"
type textarea "x"
type textarea "Sir I am not the best student , who can answe"
type textarea "x"
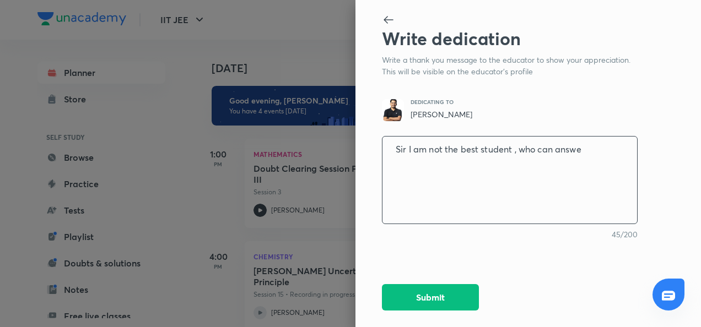
type textarea "Sir I am not the best student , who can answer"
type textarea "x"
type textarea "Sir I am not the best student , who can answer"
type textarea "x"
type textarea "Sir I am not the best student , who can answer a"
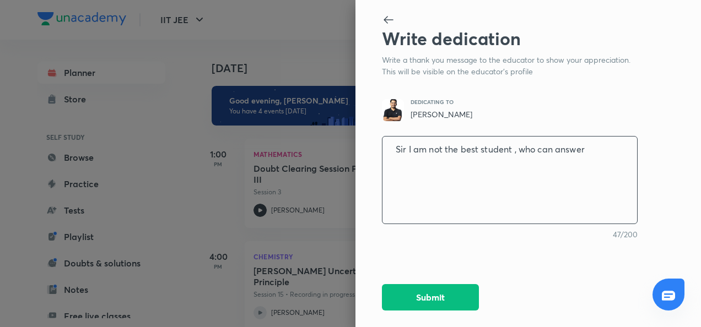
type textarea "x"
type textarea "Sir I am not the best student , who can answer al"
type textarea "x"
type textarea "Sir I am not the best student , who can answer all"
type textarea "x"
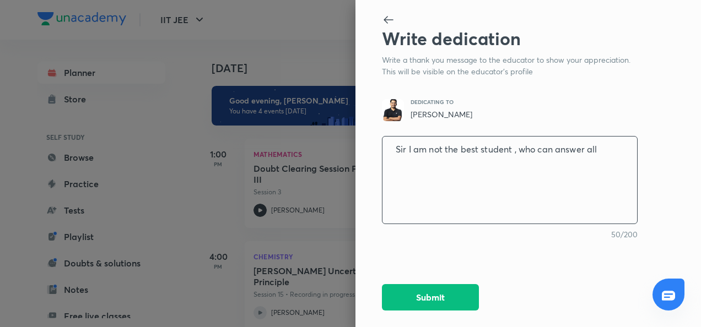
type textarea "Sir I am not the best student , who can answer all"
type textarea "x"
type textarea "Sir I am not the best student , who can answer all t"
type textarea "x"
type textarea "Sir I am not the best student , who can answer all th"
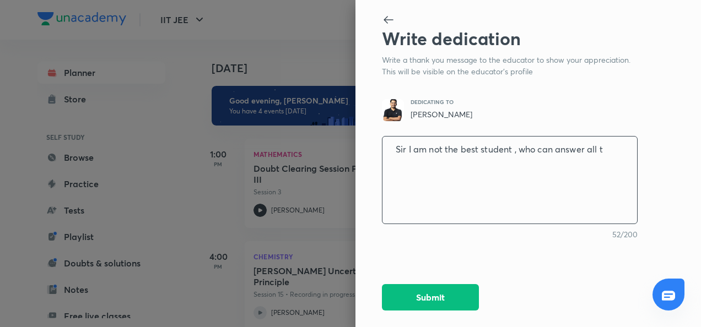
type textarea "x"
type textarea "Sir I am not the best student , who can answer all the"
type textarea "x"
type textarea "Sir I am not the best student , who can answer all the"
type textarea "x"
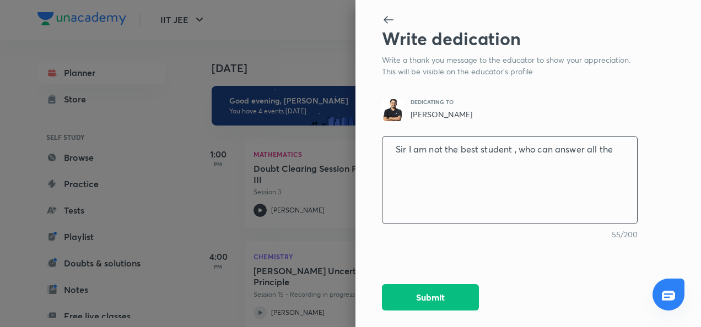
type textarea "Sir I am not the best student , who can answer all the q"
type textarea "x"
type textarea "Sir I am not the best student , who can answer all the qu"
type textarea "x"
type textarea "Sir I am not the best student , who can answer all the que"
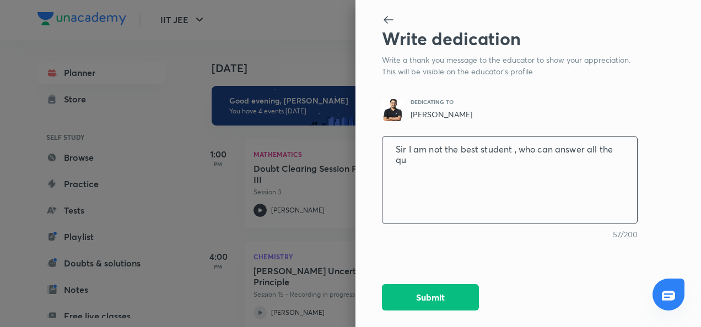
type textarea "x"
type textarea "Sir I am not the best student , who can answer all the ques"
type textarea "x"
type textarea "Sir I am not the best student , who can answer all the quest"
type textarea "x"
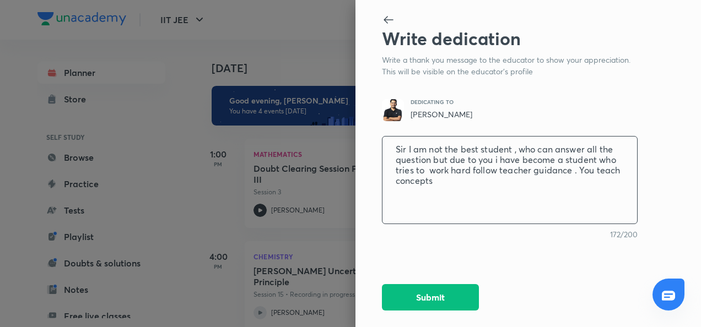
click at [476, 207] on textarea "Sir I am not the best student , who can answer all the question but due to you …" at bounding box center [509, 180] width 255 height 91
click at [475, 169] on textarea "Sir I am not the best student , who can answer all the question but due to you …" at bounding box center [509, 180] width 255 height 91
click at [473, 169] on textarea "Sir I am not the best student , who can answer all the question but due to you …" at bounding box center [509, 180] width 255 height 91
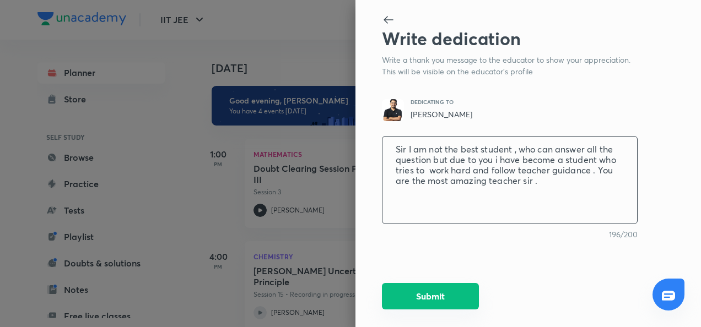
click at [461, 288] on button "Submit" at bounding box center [430, 296] width 97 height 26
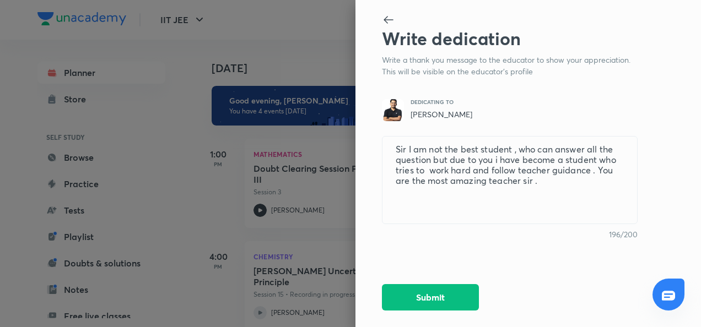
click at [388, 18] on icon at bounding box center [388, 19] width 13 height 13
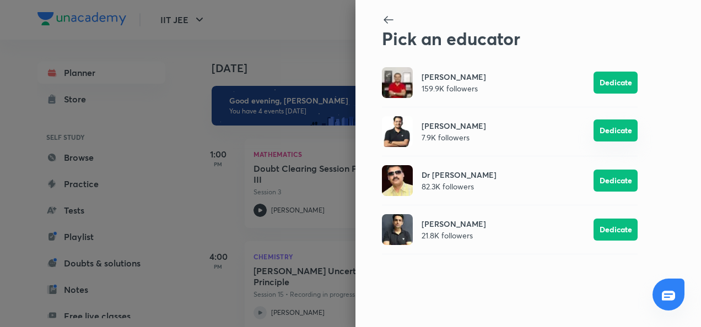
click at [627, 137] on button "Dedicate" at bounding box center [615, 131] width 44 height 22
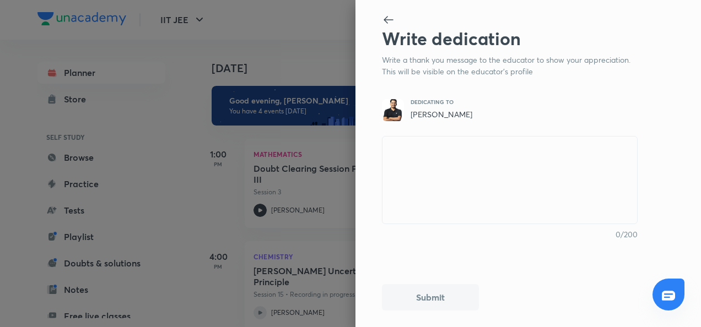
click at [386, 32] on h2 "Write dedication" at bounding box center [510, 38] width 256 height 21
click at [457, 160] on textarea at bounding box center [509, 180] width 255 height 91
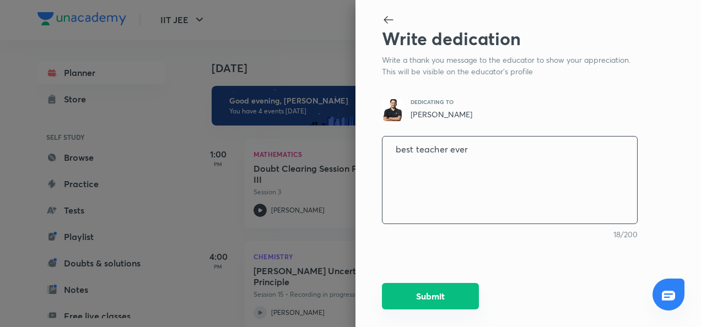
click at [456, 296] on button "Submit" at bounding box center [430, 296] width 97 height 26
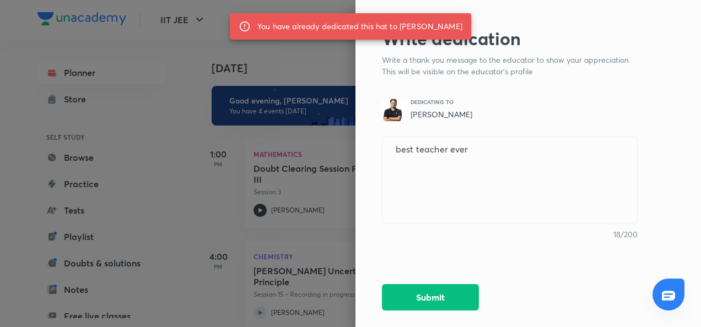
click at [381, 20] on div "You have already dedicated this hat to Rahul Yadav" at bounding box center [359, 27] width 205 height 20
click at [408, 49] on h2 "Write dedication" at bounding box center [510, 38] width 256 height 21
click at [485, 21] on div at bounding box center [510, 20] width 256 height 15
click at [395, 37] on div "You have already dedicated this hat to Rahul Yadav" at bounding box center [350, 26] width 241 height 26
click at [617, 79] on div "Write dedication Write a thank you message to the educator to show your appreci…" at bounding box center [528, 163] width 346 height 327
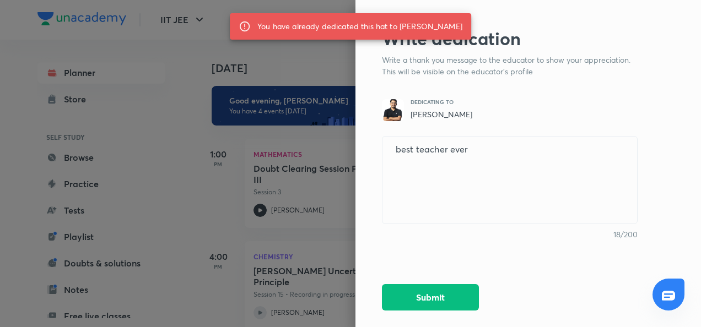
click at [436, 32] on div "You have already dedicated this hat to Rahul Yadav" at bounding box center [359, 27] width 205 height 20
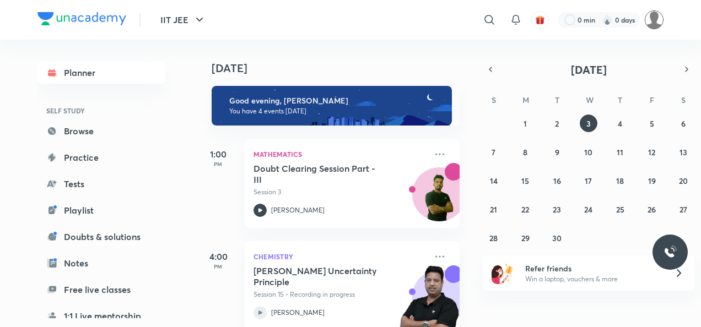
click at [659, 23] on img at bounding box center [654, 19] width 19 height 19
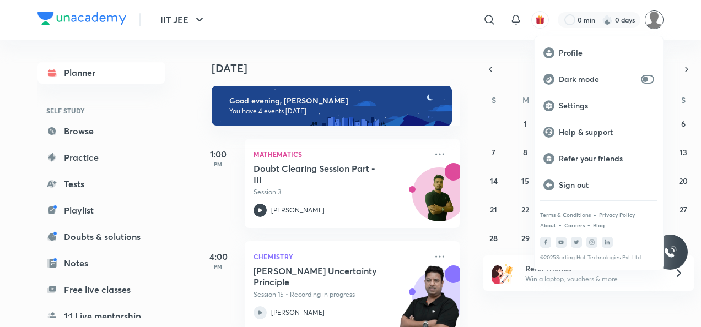
click at [630, 23] on div at bounding box center [350, 163] width 701 height 327
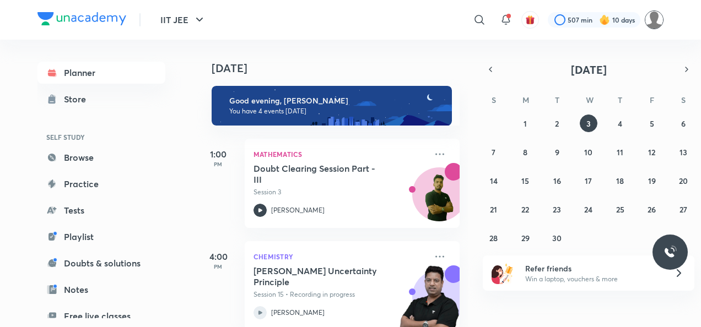
click at [654, 15] on img at bounding box center [654, 19] width 19 height 19
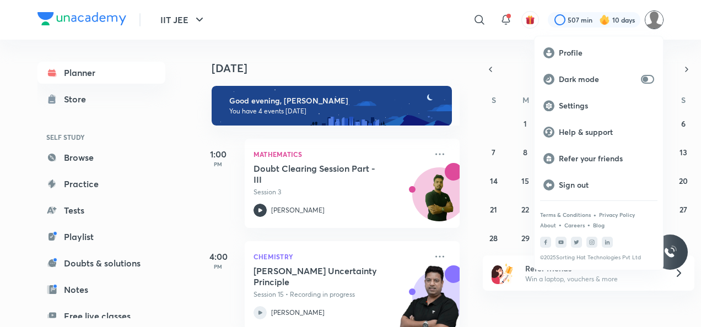
click at [608, 19] on div at bounding box center [350, 163] width 701 height 327
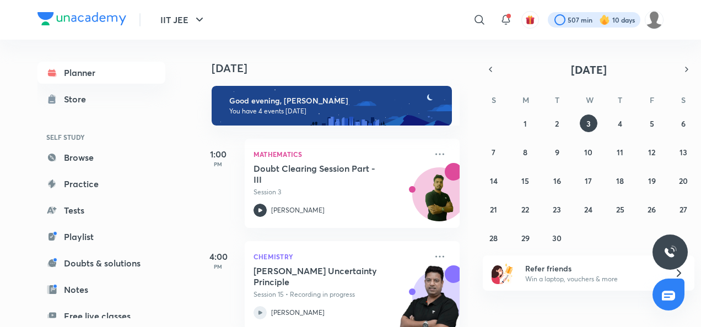
click at [611, 23] on div at bounding box center [594, 19] width 93 height 15
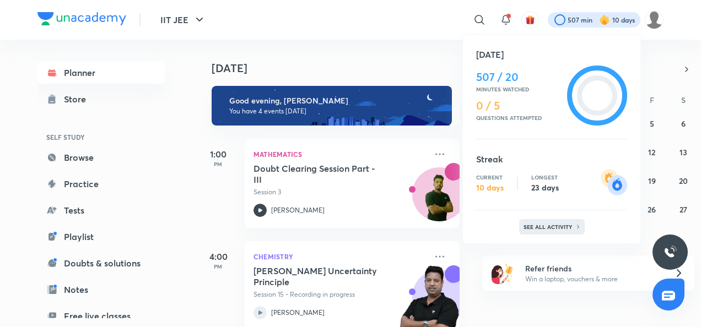
click at [553, 228] on p "See all activity" at bounding box center [549, 227] width 51 height 7
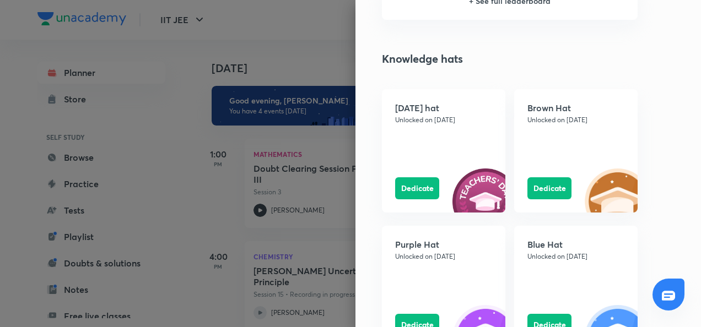
scroll to position [963, 0]
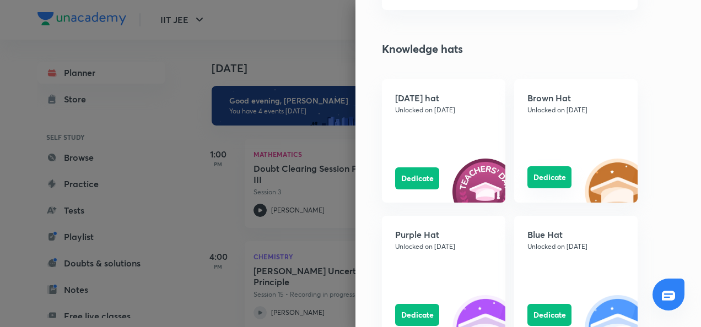
click at [551, 181] on button "Dedicate" at bounding box center [549, 177] width 44 height 22
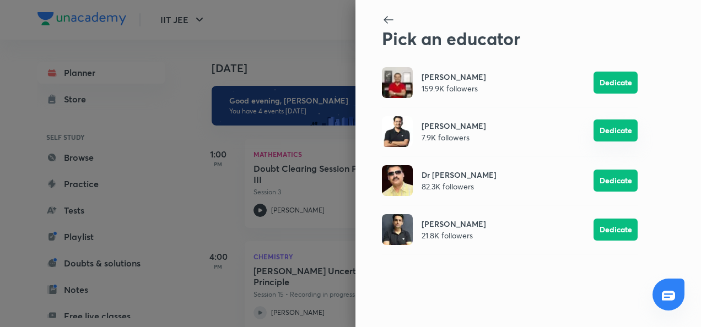
click at [632, 127] on button "Dedicate" at bounding box center [615, 131] width 44 height 22
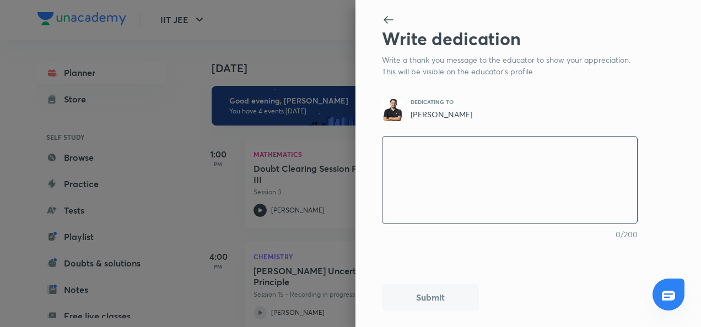
click at [535, 165] on textarea at bounding box center [509, 180] width 255 height 91
type textarea "m"
type textarea "x"
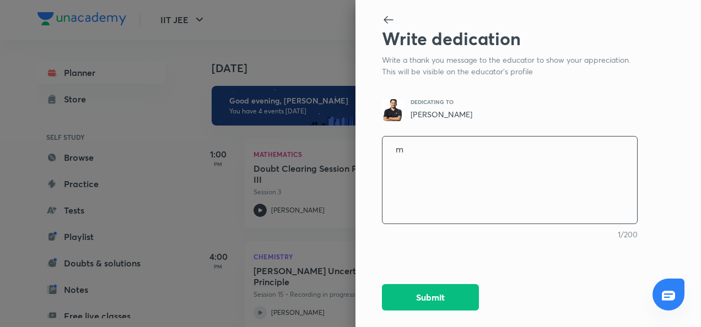
type textarea "mo"
type textarea "x"
type textarea "m"
type textarea "x"
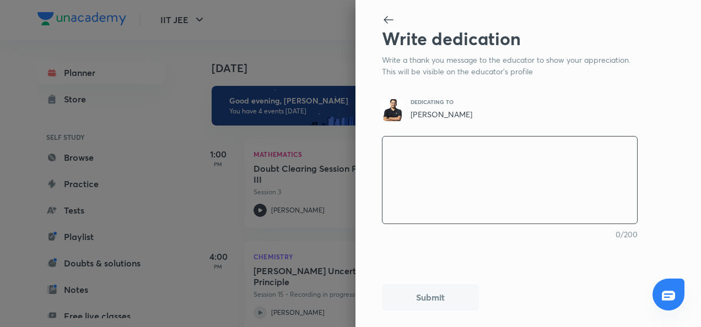
type textarea "M"
type textarea "x"
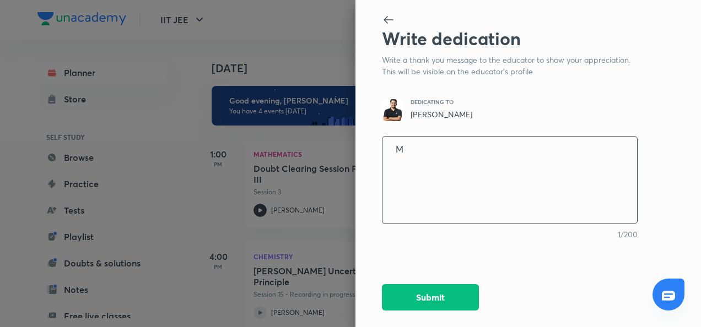
type textarea "MO"
type textarea "x"
type textarea "MOs"
type textarea "x"
type textarea "MO"
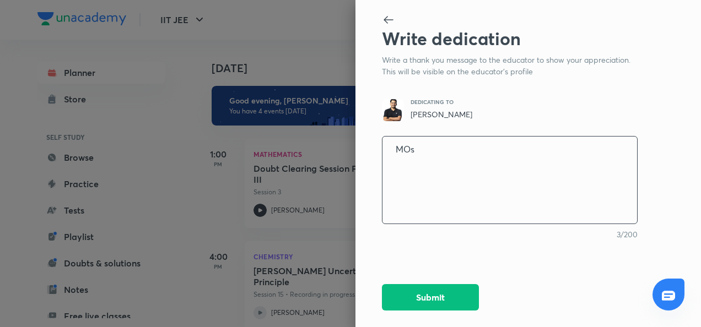
type textarea "x"
type textarea "M"
type textarea "x"
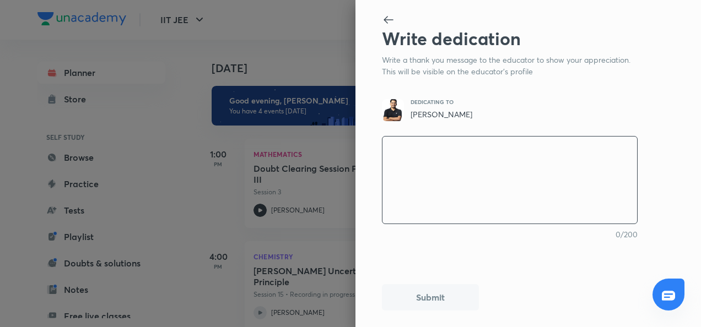
type textarea "t"
type textarea "x"
type textarea "te"
type textarea "x"
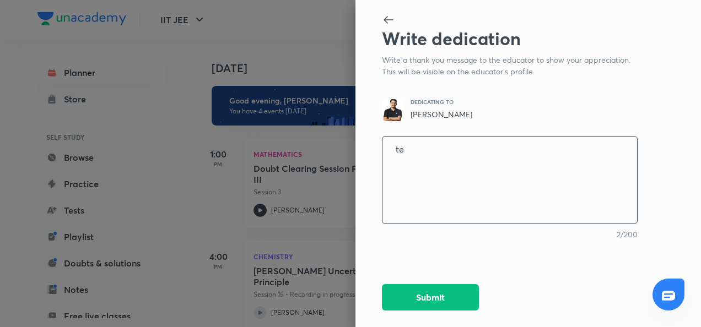
type textarea "t"
type textarea "x"
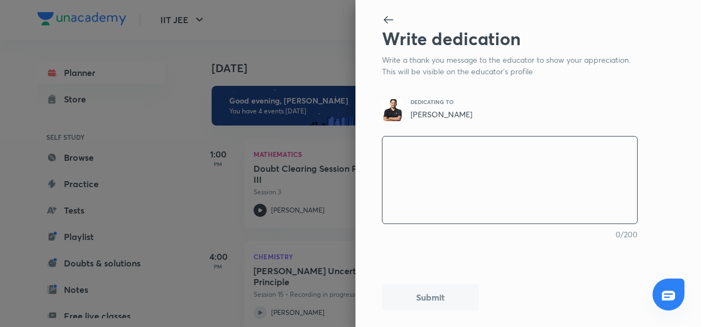
type textarea "Y"
type textarea "x"
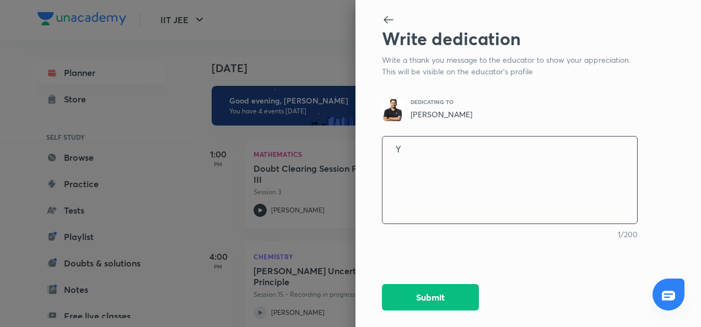
type textarea "YO"
type textarea "x"
type textarea "YOU"
type textarea "x"
type textarea "YOU"
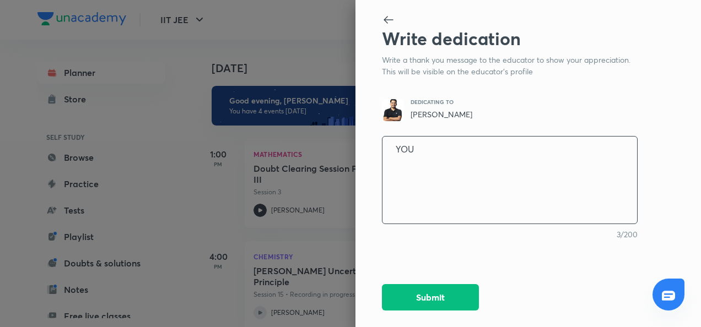
type textarea "x"
type textarea "YOU A"
type textarea "x"
type textarea "YOU AR"
type textarea "x"
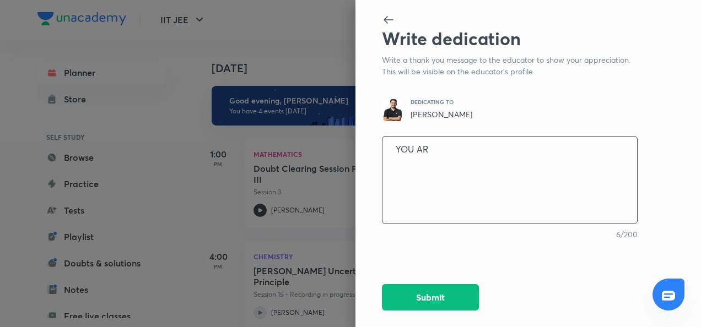
type textarea "YOU ARE"
type textarea "x"
type textarea "YOU ARE"
type textarea "x"
type textarea "YOU ARE A"
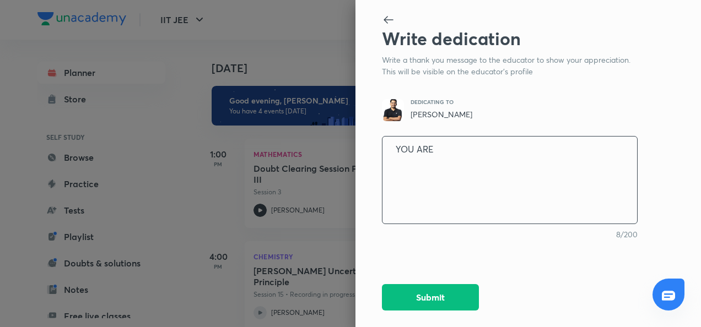
type textarea "x"
type textarea "YOU ARE A"
type textarea "x"
type textarea "YOU ARE A T"
type textarea "x"
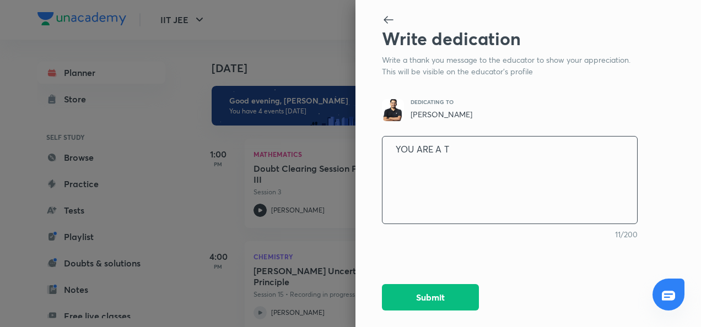
type textarea "YOU ARE A TE"
type textarea "x"
type textarea "YOU ARE A TEA"
type textarea "x"
type textarea "YOU ARE A TEAC"
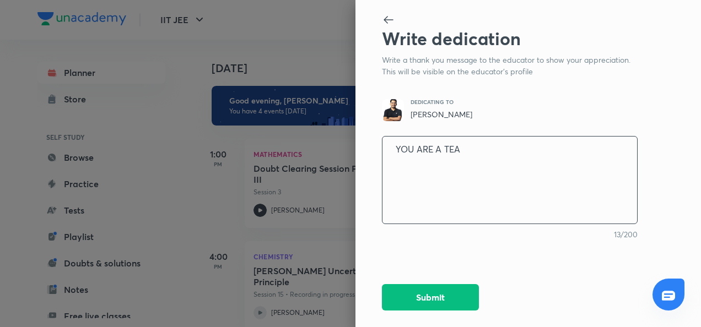
type textarea "x"
type textarea "YOU ARE A TEACH"
type textarea "x"
type textarea "YOU ARE A TEACHE"
type textarea "x"
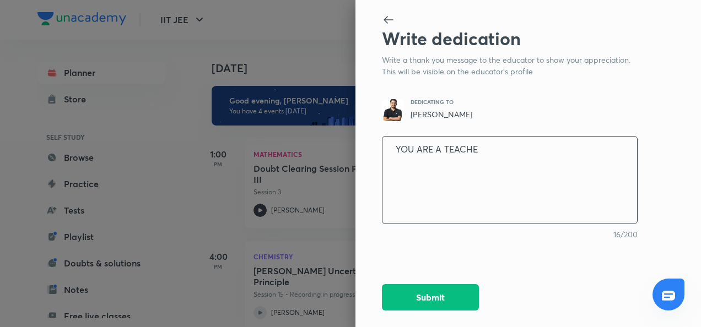
type textarea "YOU ARE A TEACHER"
type textarea "x"
type textarea "YOU ARE A TEACHER"
type textarea "x"
type textarea "YOU ARE A TEACHER W"
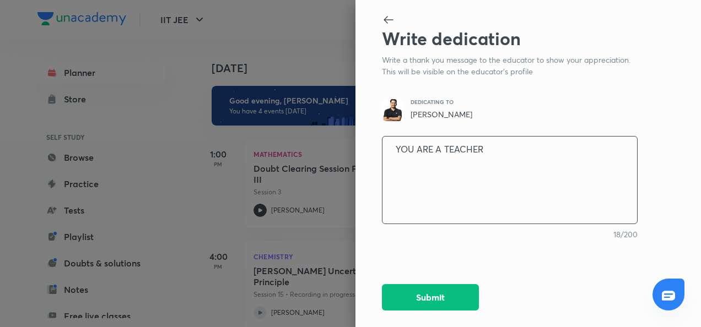
type textarea "x"
type textarea "YOU ARE A TEACHER WH"
type textarea "x"
type textarea "YOU ARE A TEACHER WHO"
type textarea "x"
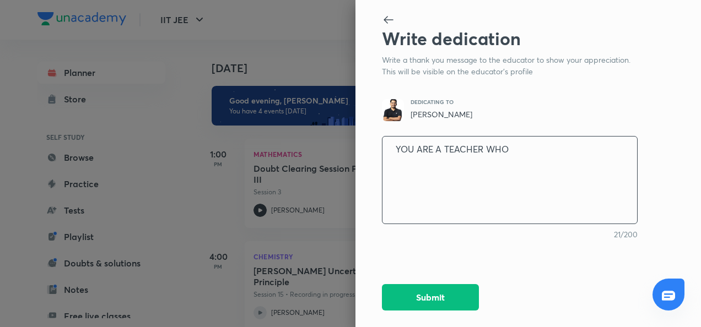
type textarea "YOU ARE A TEACHER WHO"
type textarea "x"
type textarea "YOU ARE A TEACHER WHO M"
type textarea "x"
type textarea "YOU ARE A TEACHER WHO MA"
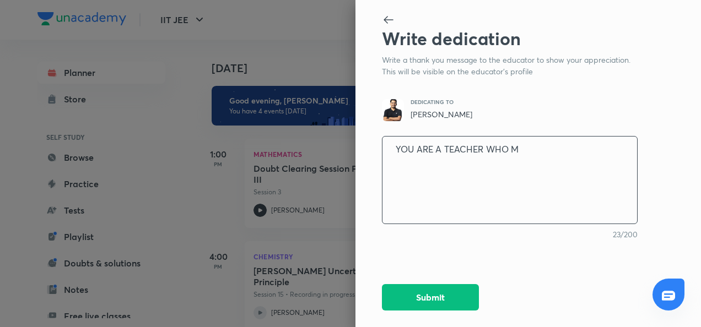
type textarea "x"
type textarea "YOU ARE A TEACHER WHO MAK"
type textarea "x"
type textarea "YOU ARE A TEACHER WHO MAKE"
type textarea "x"
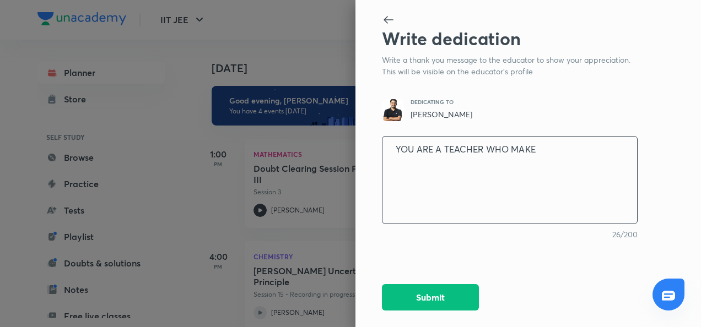
type textarea "YOU ARE A TEACHER WHO MAKES"
type textarea "x"
type textarea "YOU ARE A TEACHER WHO MAKES"
type textarea "x"
type textarea "YOU ARE A TEACHER WHO MAKES C"
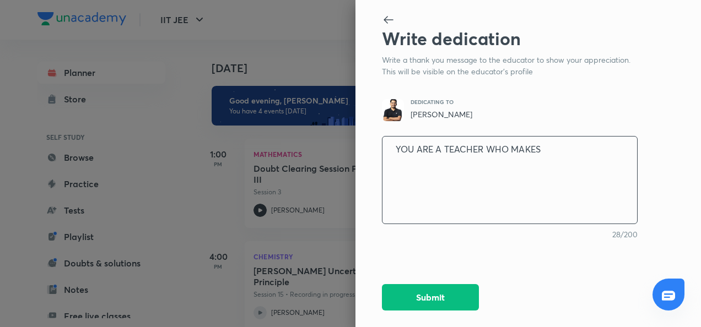
type textarea "x"
type textarea "YOU ARE A TEACHER WHO MAKES CO"
type textarea "x"
type textarea "YOU ARE A TEACHER WHO MAKES CON"
type textarea "x"
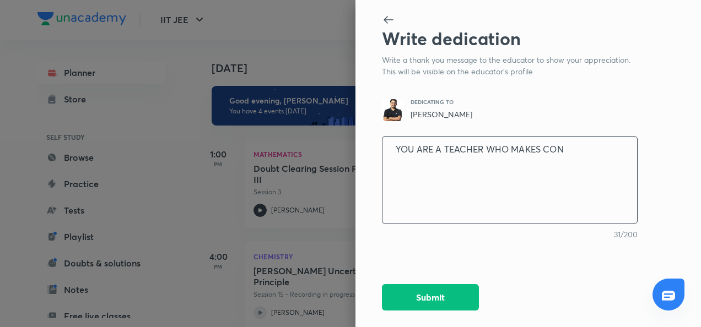
type textarea "YOU ARE A TEACHER WHO MAKES CONC"
type textarea "x"
type textarea "YOU ARE A TEACHER WHO MAKES CONCE"
type textarea "x"
type textarea "YOU ARE A TEACHER WHO MAKES CONCEP"
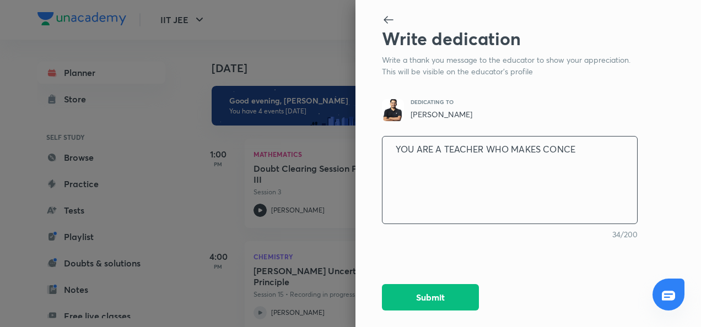
type textarea "x"
type textarea "YOU ARE A TEACHER WHO MAKES CONCEPT"
type textarea "x"
type textarea "YOU ARE A TEACHER WHO MAKES CONCEPT"
type textarea "x"
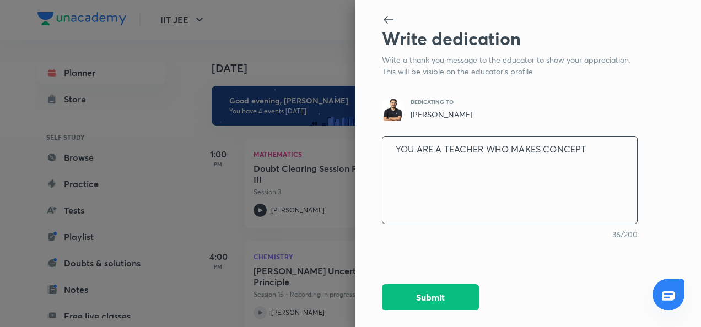
type textarea "YOU ARE A TEACHER WHO MAKES CONCEPT E"
type textarea "x"
type textarea "YOU ARE A TEACHER WHO MAKES CONCEPT EA"
type textarea "x"
type textarea "YOU ARE A TEACHER WHO MAKES CONCEPT EAS"
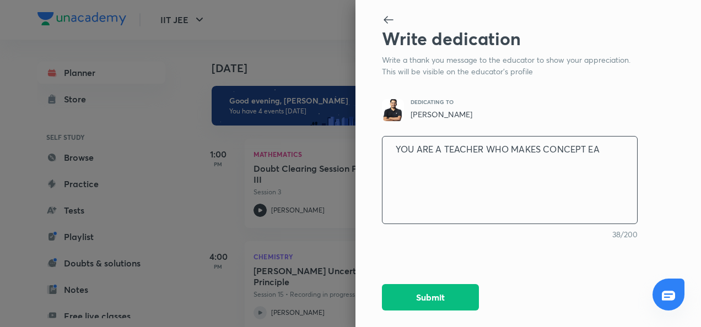
type textarea "x"
type textarea "YOU ARE A TEACHER WHO MAKES CONCEPT EASY"
type textarea "x"
type textarea "YOU ARE A TEACHER WHO MAKES CONCEPT EASY"
type textarea "x"
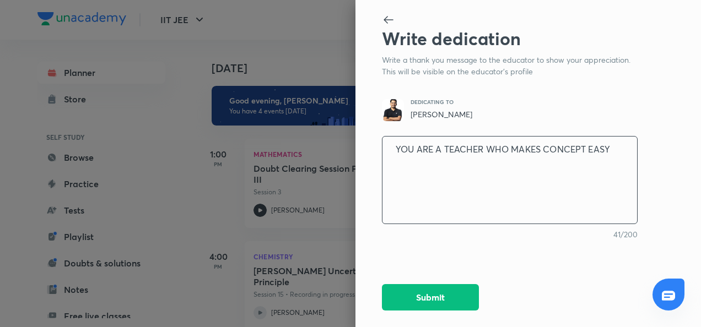
type textarea "YOU ARE A TEACHER WHO MAKES CONCEPT EASY A"
type textarea "x"
type textarea "YOU ARE A TEACHER WHO MAKES CONCEPT EASY AN"
type textarea "x"
type textarea "YOU ARE A TEACHER WHO MAKES CONCEPT EASY AND"
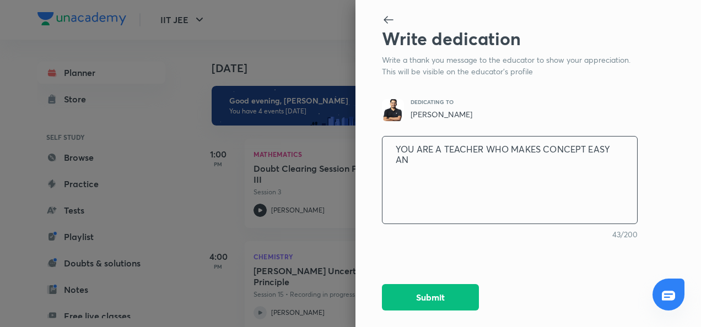
type textarea "x"
type textarea "YOU ARE A TEACHER WHO MAKES CONCEPT EASY AND"
type textarea "x"
type textarea "YOU ARE A TEACHER WHO MAKES CONCEPT EASY AND U"
type textarea "x"
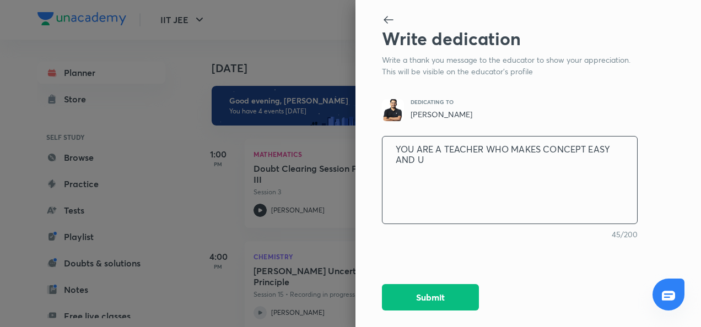
type textarea "YOU ARE A TEACHER WHO MAKES CONCEPT EASY AND UN"
type textarea "x"
type textarea "YOU ARE A TEACHER WHO MAKES CONCEPT EASY AND UND"
type textarea "x"
type textarea "YOU ARE A TEACHER WHO MAKES CONCEPT EASY AND UNDE"
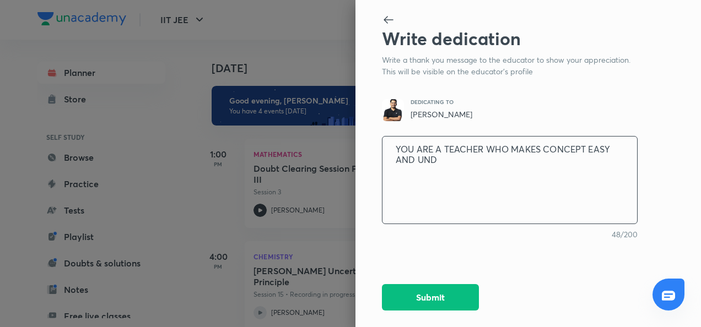
type textarea "x"
type textarea "YOU ARE A TEACHER WHO MAKES CONCEPT EASY AND UNDER"
type textarea "x"
type textarea "YOU ARE A TEACHER WHO MAKES CONCEPT EASY AND UNDERS"
type textarea "x"
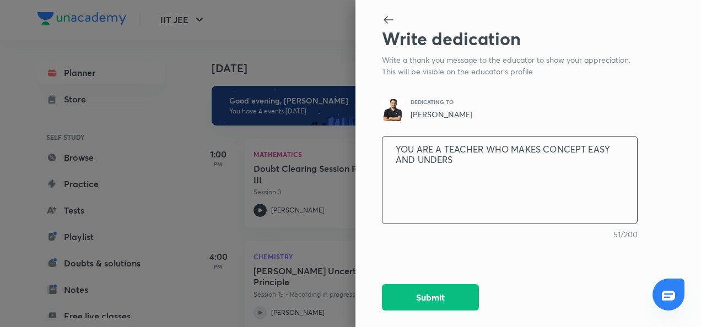
type textarea "YOU ARE A TEACHER WHO MAKES CONCEPT EASY AND UNDERST"
type textarea "x"
type textarea "YOU ARE A TEACHER WHO MAKES CONCEPT EASY AND UNDERSTA"
type textarea "x"
type textarea "YOU ARE A TEACHER WHO MAKES CONCEPT EASY AND UNDERSTAN"
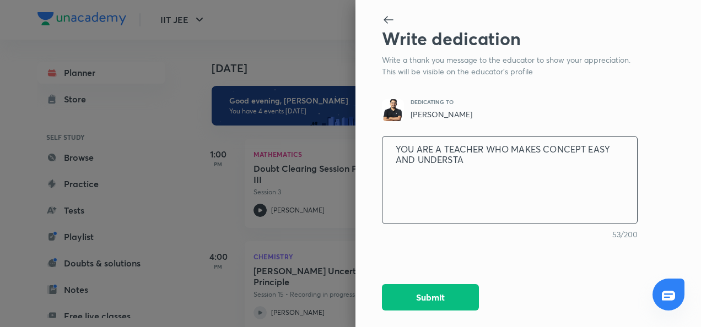
type textarea "x"
type textarea "YOU ARE A TEACHER WHO MAKES CONCEPT EASY AND UNDERSTAND"
type textarea "x"
type textarea "YOU ARE A TEACHER WHO MAKES CONCEPT EASY AND UNDERSTANDA"
type textarea "x"
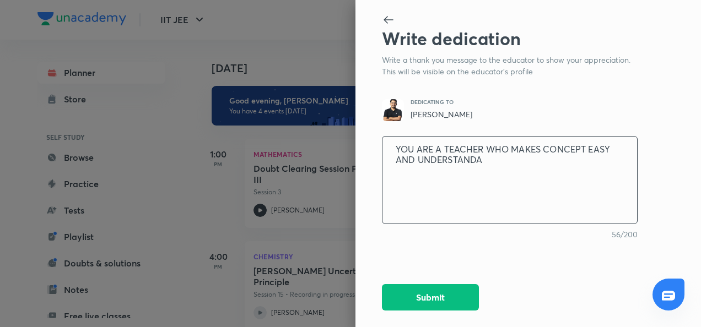
type textarea "YOU ARE A TEACHER WHO MAKES CONCEPT EASY AND UNDERSTANDAB"
type textarea "x"
type textarea "YOU ARE A TEACHER WHO MAKES CONCEPT EASY AND UNDERSTANDABL"
type textarea "x"
type textarea "YOU ARE A TEACHER WHO MAKES CONCEPT EASY AND UNDERSTANDABLE"
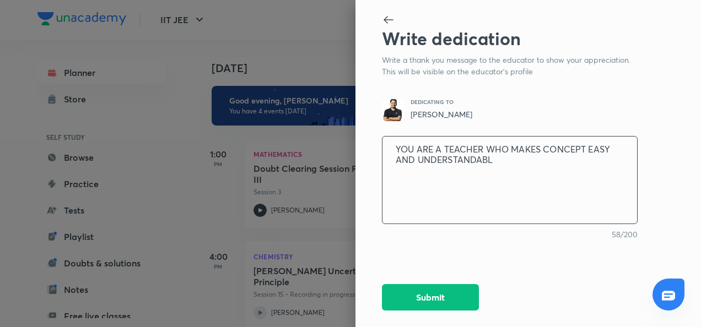
type textarea "x"
type textarea "YOU ARE A TEACHER WHO MAKES CONCEPT EASY AND UNDERSTANDABLE"
type textarea "x"
type textarea "YOU ARE A TEACHER WHO MAKES CONCEPT EASY AND UNDERSTANDABLE ,"
type textarea "x"
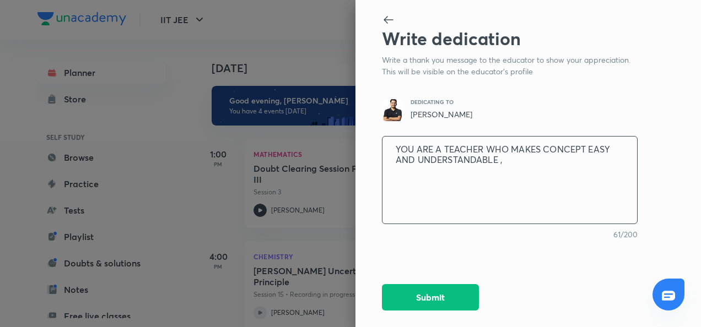
type textarea "YOU ARE A TEACHER WHO MAKES CONCEPT EASY AND UNDERSTANDABLE ,"
type textarea "x"
type textarea "YOU ARE A TEACHER WHO MAKES CONCEPT EASY AND UNDERSTANDABLE , T"
type textarea "x"
type textarea "YOU ARE A TEACHER WHO MAKES CONCEPT EASY AND UNDERSTANDABLE , TH"
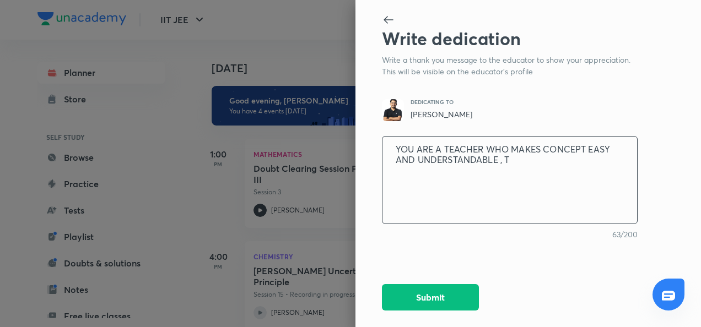
type textarea "x"
type textarea "YOU ARE A TEACHER WHO MAKES CONCEPT EASY AND UNDERSTANDABLE , THA"
type textarea "x"
type textarea "YOU ARE A TEACHER WHO MAKES CONCEPT EASY AND UNDERSTANDABLE , THAN"
type textarea "x"
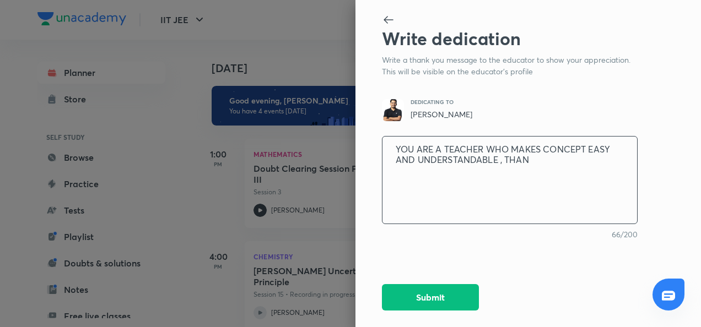
type textarea "YOU ARE A TEACHER WHO MAKES CONCEPT EASY AND UNDERSTANDABLE , THANK"
type textarea "x"
type textarea "YOU ARE A TEACHER WHO MAKES CONCEPT EASY AND UNDERSTANDABLE , THANK"
type textarea "x"
type textarea "YOU ARE A TEACHER WHO MAKES CONCEPT EASY AND UNDERSTANDABLE , THANK Y"
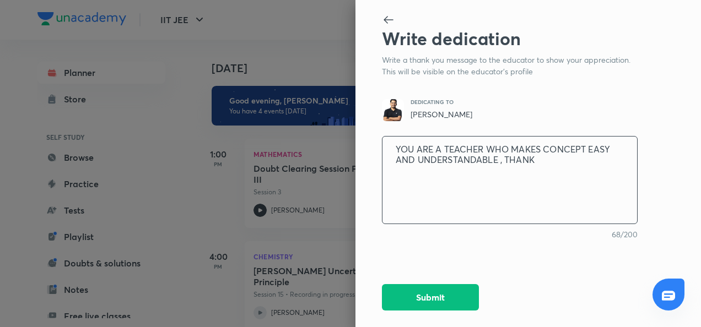
type textarea "x"
type textarea "YOU ARE A TEACHER WHO MAKES CONCEPT EASY AND UNDERSTANDABLE , THANK YO"
type textarea "x"
type textarea "YOU ARE A TEACHER WHO MAKES CONCEPT EASY AND UNDERSTANDABLE , THANK YOU"
type textarea "x"
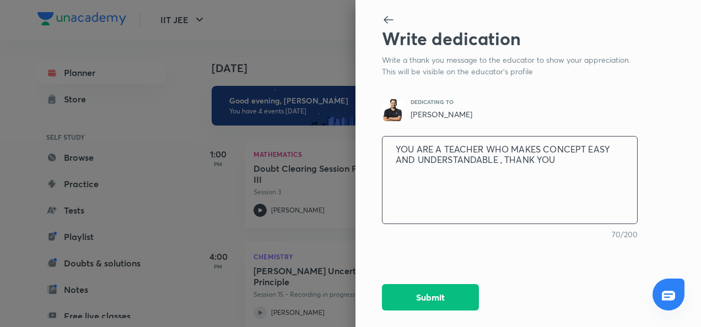
type textarea "YOU ARE A TEACHER WHO MAKES CONCEPT EASY AND UNDERSTANDABLE , THANK YOU"
type textarea "x"
type textarea "YOU ARE A TEACHER WHO MAKES CONCEPT EASY AND UNDERSTANDABLE , THANK YOU S"
type textarea "x"
type textarea "YOU ARE A TEACHER WHO MAKES CONCEPT EASY AND UNDERSTANDABLE , THANK YOU SI"
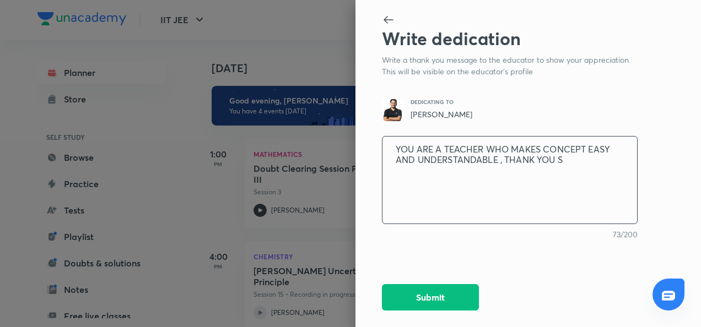
type textarea "x"
type textarea "YOU ARE A TEACHER WHO MAKES CONCEPT EASY AND UNDERSTANDABLE , THANK YOU SIR"
type textarea "x"
type textarea "YOU ARE A TEACHER WHO MAKES CONCEPT EASY AND UNDERSTANDABLE , THANK YOU SIR"
type textarea "x"
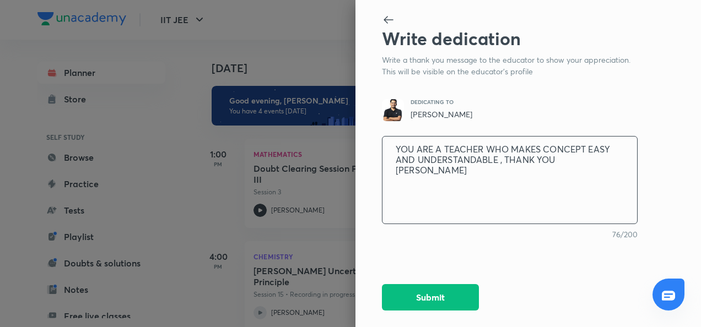
type textarea "YOU ARE A TEACHER WHO MAKES CONCEPT EASY AND UNDERSTANDABLE , THANK YOU SIR F"
type textarea "x"
type textarea "YOU ARE A TEACHER WHO MAKES CONCEPT EASY AND UNDERSTANDABLE , THANK YOU SIR FO"
type textarea "x"
type textarea "YOU ARE A TEACHER WHO MAKES CONCEPT EASY AND UNDERSTANDABLE , THANK YOU SIR FOR"
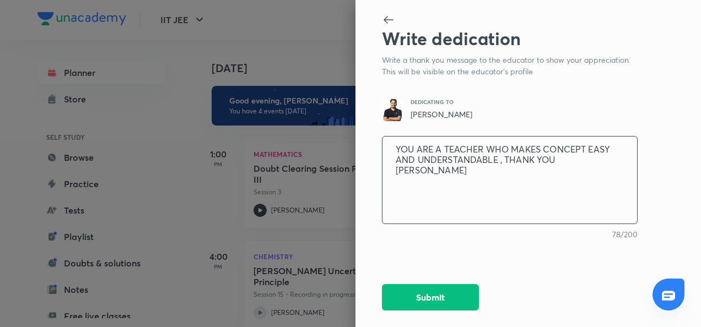
type textarea "x"
type textarea "YOU ARE A TEACHER WHO MAKES CONCEPT EASY AND UNDERSTANDABLE , THANK YOU SIR FOR"
type textarea "x"
type textarea "YOU ARE A TEACHER WHO MAKES CONCEPT EASY AND UNDERSTANDABLE , THANK YOU SIR FOR…"
type textarea "x"
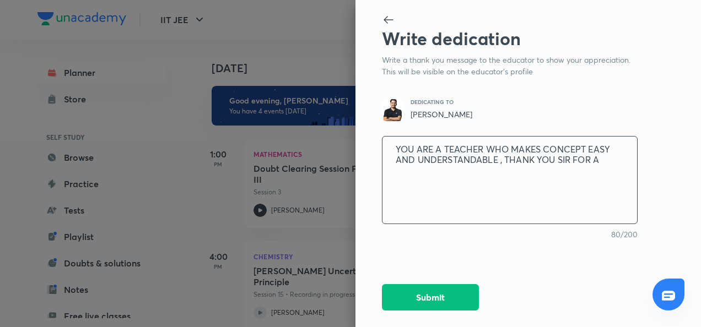
type textarea "YOU ARE A TEACHER WHO MAKES CONCEPT EASY AND UNDERSTANDABLE , THANK YOU SIR FOR…"
type textarea "x"
type textarea "YOU ARE A TEACHER WHO MAKES CONCEPT EASY AND UNDERSTANDABLE , THANK YOU SIR FOR…"
type textarea "x"
type textarea "YOU ARE A TEACHER WHO MAKES CONCEPT EASY AND UNDERSTANDABLE , THANK YOU SIR FOR…"
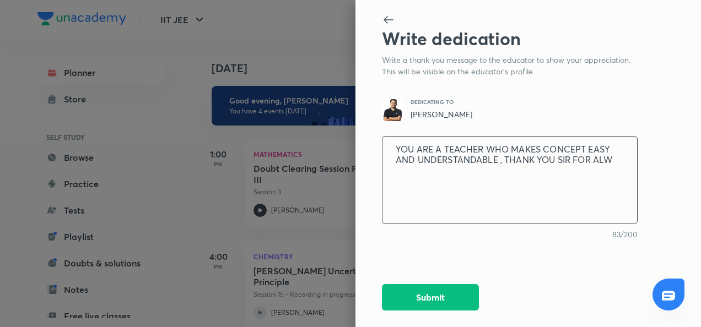
type textarea "x"
type textarea "YOU ARE A TEACHER WHO MAKES CONCEPT EASY AND UNDERSTANDABLE , THANK YOU SIR FOR…"
type textarea "x"
type textarea "YOU ARE A TEACHER WHO MAKES CONCEPT EASY AND UNDERSTANDABLE , THANK YOU SIR FOR…"
type textarea "x"
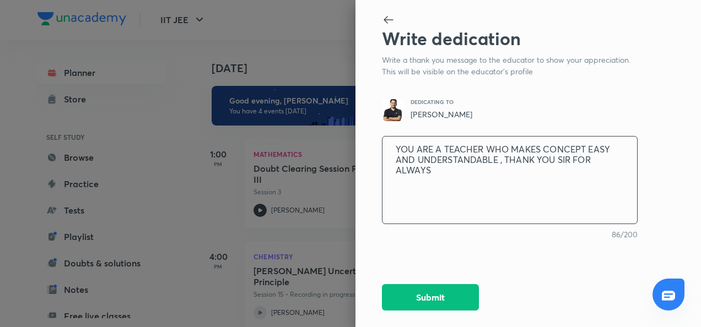
type textarea "YOU ARE A TEACHER WHO MAKES CONCEPT EASY AND UNDERSTANDABLE , THANK YOU SIR FOR…"
type textarea "x"
type textarea "YOU ARE A TEACHER WHO MAKES CONCEPT EASY AND UNDERSTANDABLE , THANK YOU SIR FOR…"
type textarea "x"
type textarea "YOU ARE A TEACHER WHO MAKES CONCEPT EASY AND UNDERSTANDABLE , THANK YOU SIR FOR…"
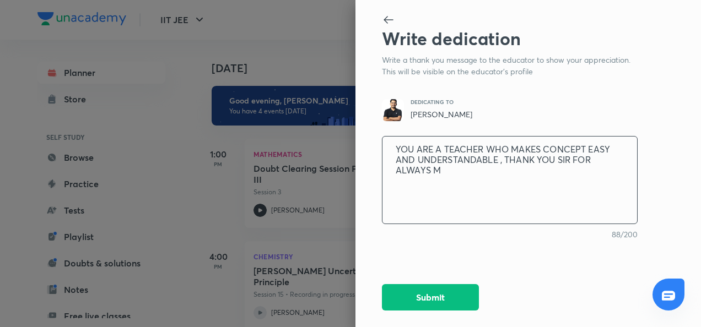
type textarea "x"
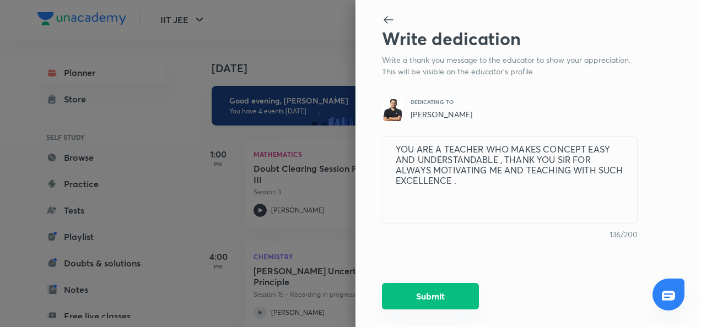
click at [472, 292] on button "Submit" at bounding box center [430, 296] width 97 height 26
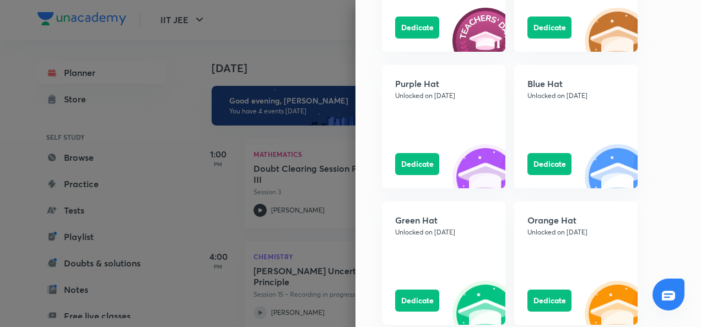
scroll to position [1146, 0]
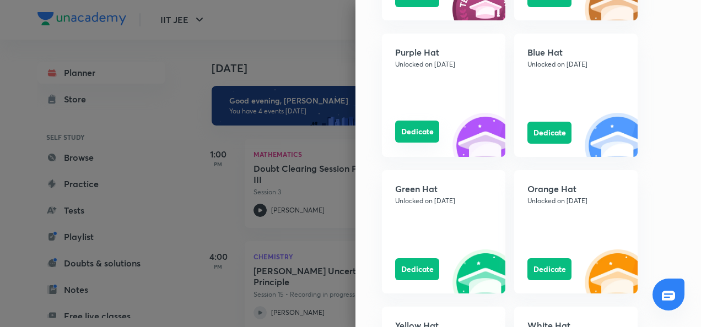
click at [411, 140] on button "Dedicate" at bounding box center [417, 132] width 44 height 22
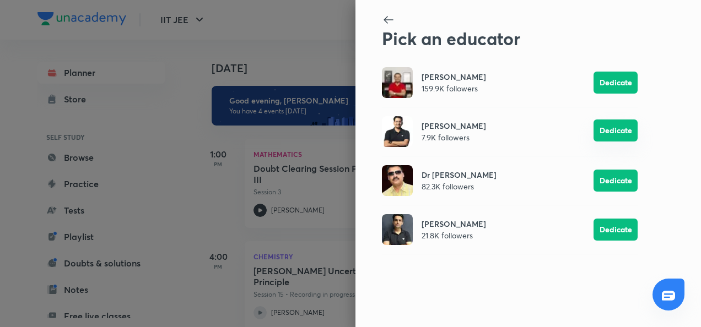
click at [625, 129] on button "Dedicate" at bounding box center [615, 131] width 44 height 22
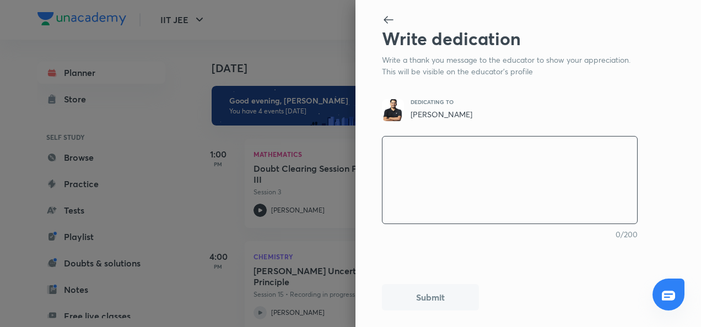
click at [497, 181] on textarea at bounding box center [509, 180] width 255 height 91
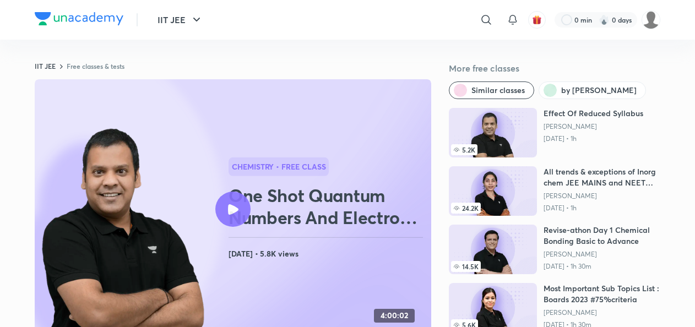
click at [239, 204] on div at bounding box center [232, 209] width 35 height 35
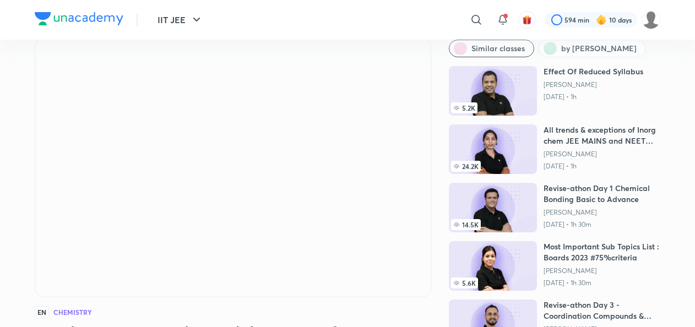
scroll to position [48, 0]
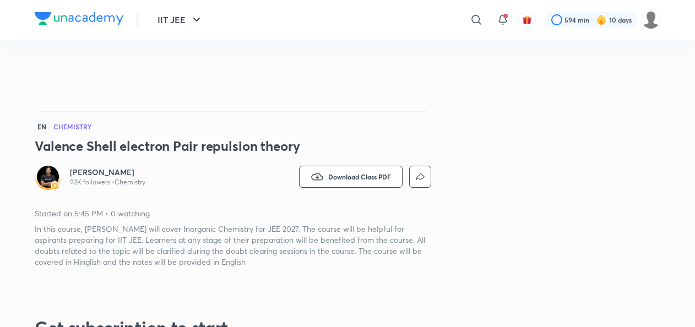
scroll to position [235, 0]
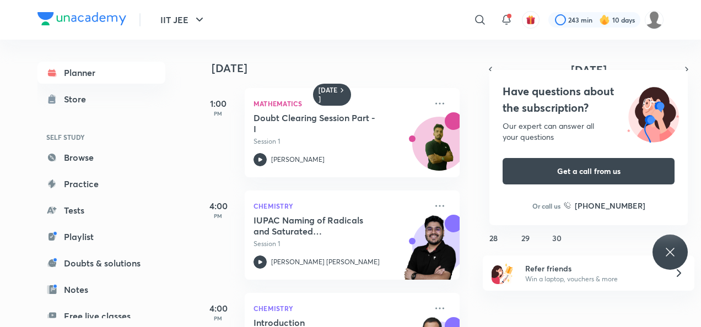
scroll to position [277, 0]
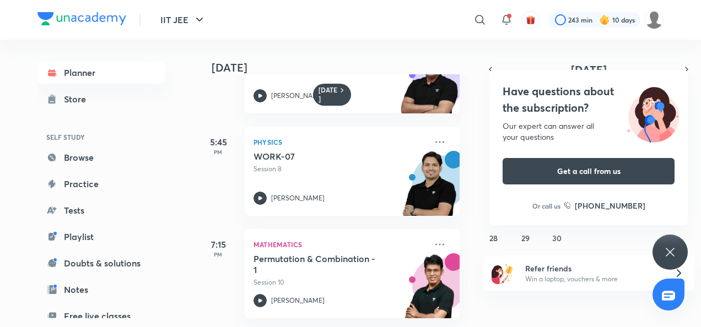
click at [674, 246] on icon at bounding box center [669, 252] width 13 height 13
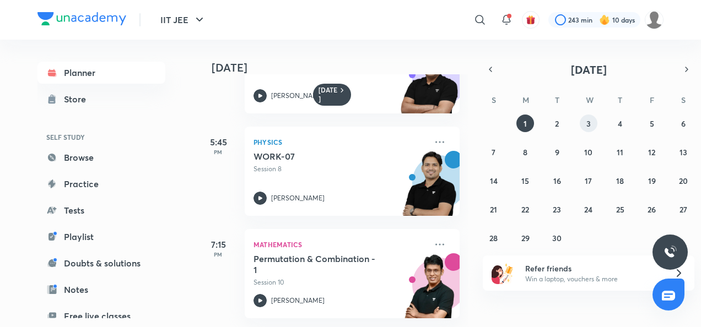
click at [586, 126] on abbr "3" at bounding box center [588, 123] width 4 height 10
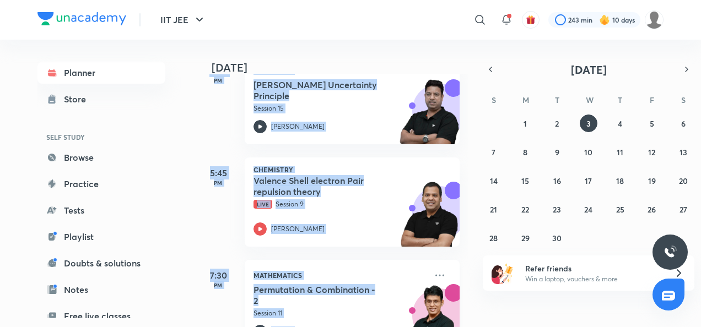
scroll to position [225, 0]
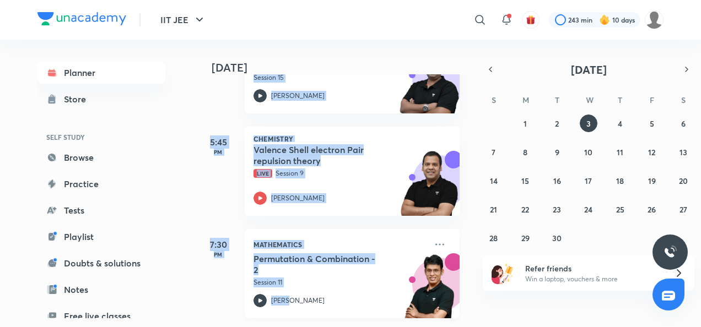
drag, startPoint x: 196, startPoint y: 153, endPoint x: 288, endPoint y: 300, distance: 173.5
click at [288, 300] on div "Today Good afternoon, Shashwat You have 4 events today 1:00 PM Mathematics Doub…" at bounding box center [332, 184] width 272 height 288
click at [227, 216] on div "7:30 PM Mathematics Permutation & Combination - 2 Session 11 Prashant Jain" at bounding box center [327, 267] width 263 height 102
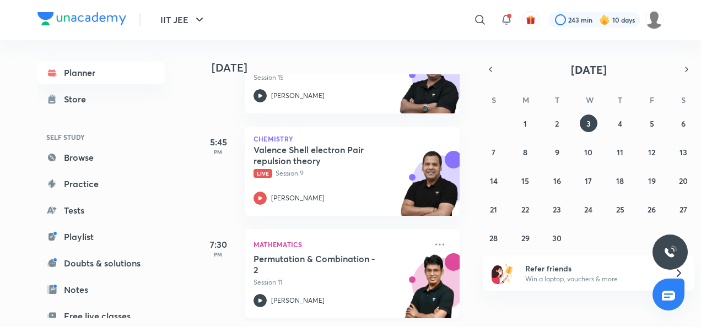
click at [268, 296] on div "[PERSON_NAME]" at bounding box center [339, 300] width 173 height 13
click at [258, 297] on icon at bounding box center [259, 300] width 13 height 13
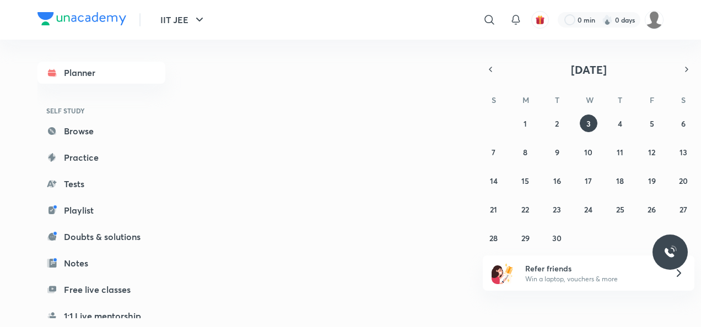
click at [665, 51] on div "IIT JEE ​ 0 min 0 days Planner SELF STUDY Browse Practice Tests Playlist Doubts…" at bounding box center [350, 163] width 701 height 327
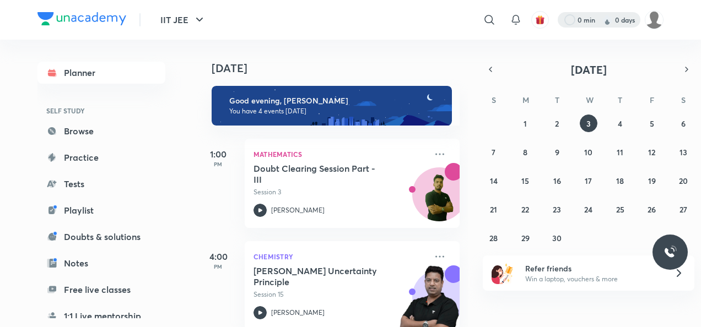
click at [615, 21] on div at bounding box center [599, 19] width 83 height 15
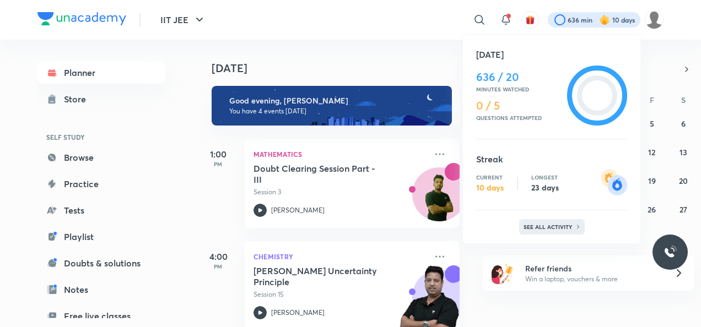
click at [559, 220] on div "See all activity" at bounding box center [552, 226] width 66 height 15
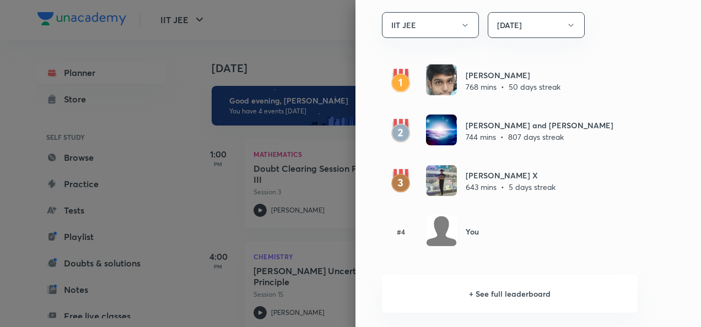
scroll to position [677, 0]
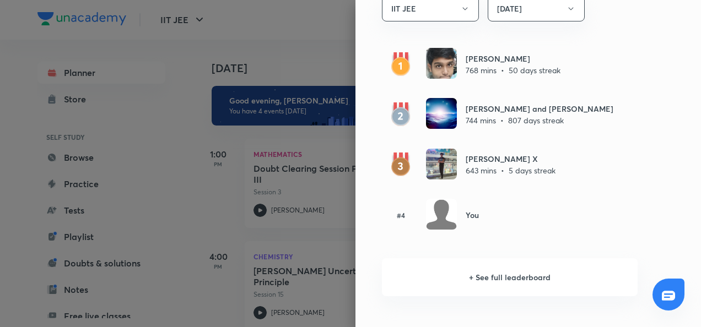
click at [331, 177] on div at bounding box center [350, 163] width 701 height 327
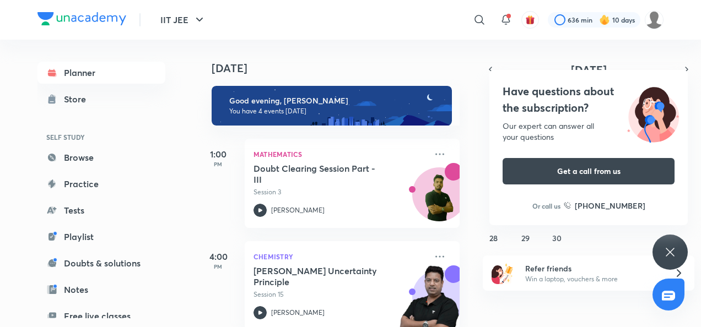
scroll to position [225, 0]
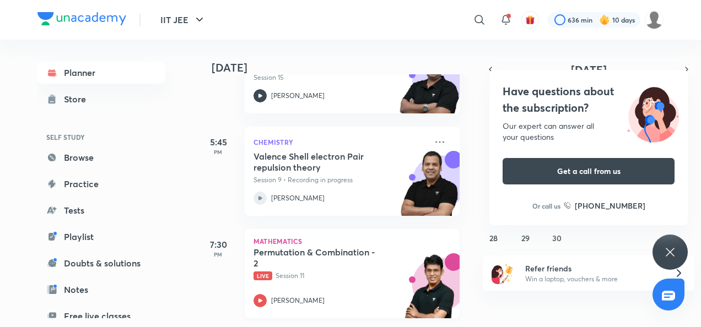
click at [273, 296] on p "[PERSON_NAME]" at bounding box center [297, 301] width 53 height 10
